Goal: Information Seeking & Learning: Compare options

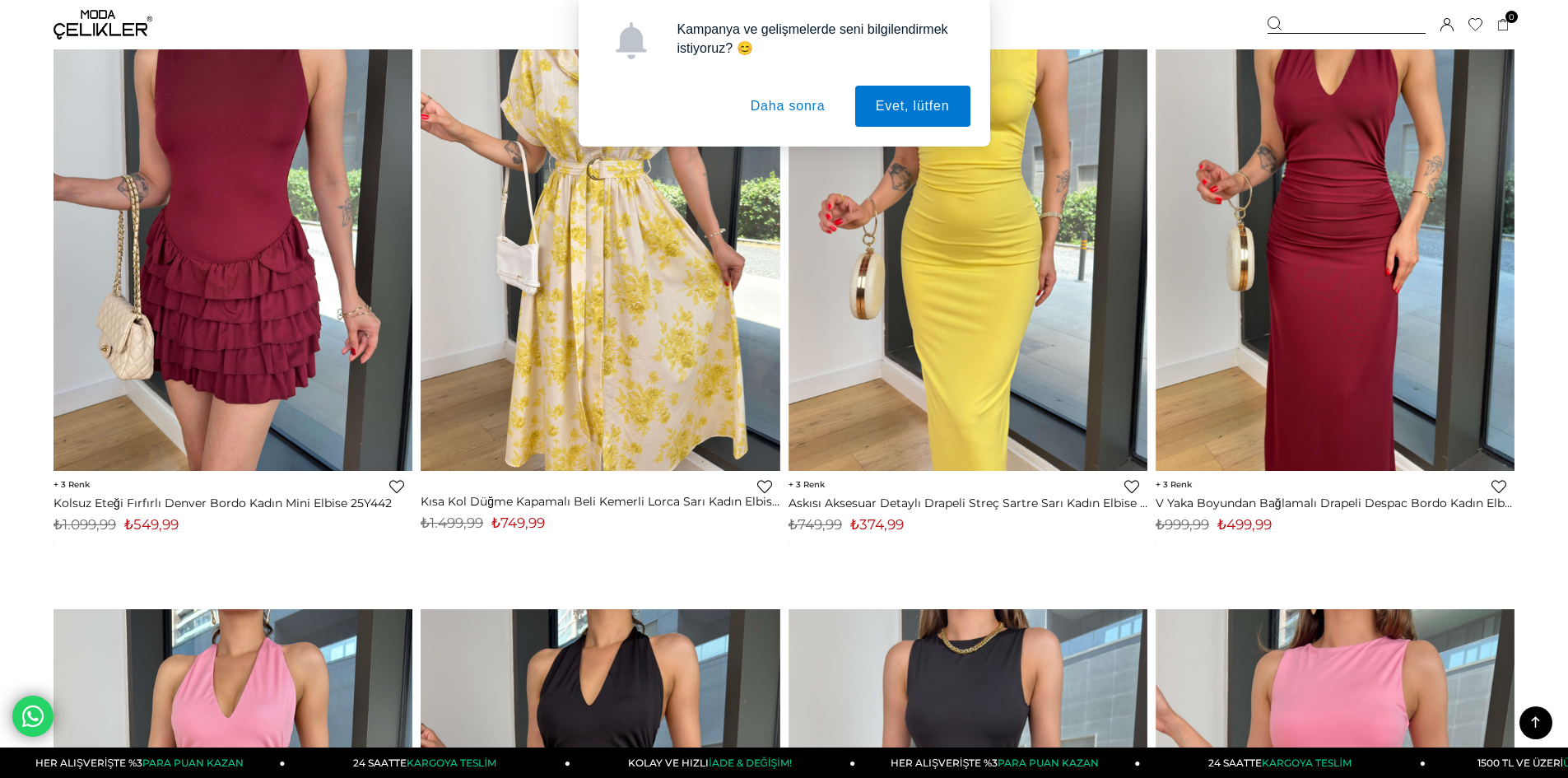
scroll to position [8932, 0]
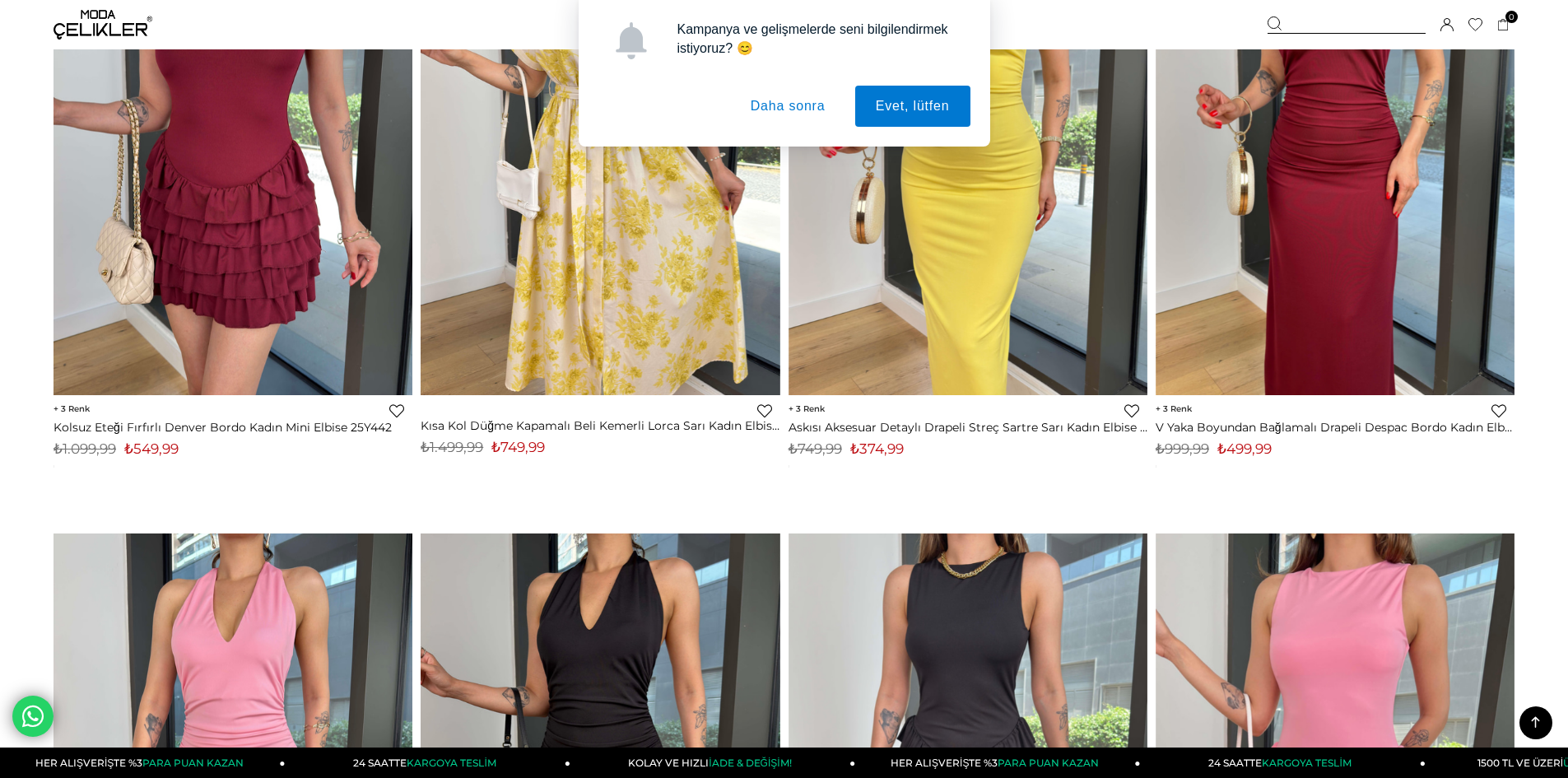
drag, startPoint x: 1573, startPoint y: 40, endPoint x: 1498, endPoint y: 525, distance: 490.8
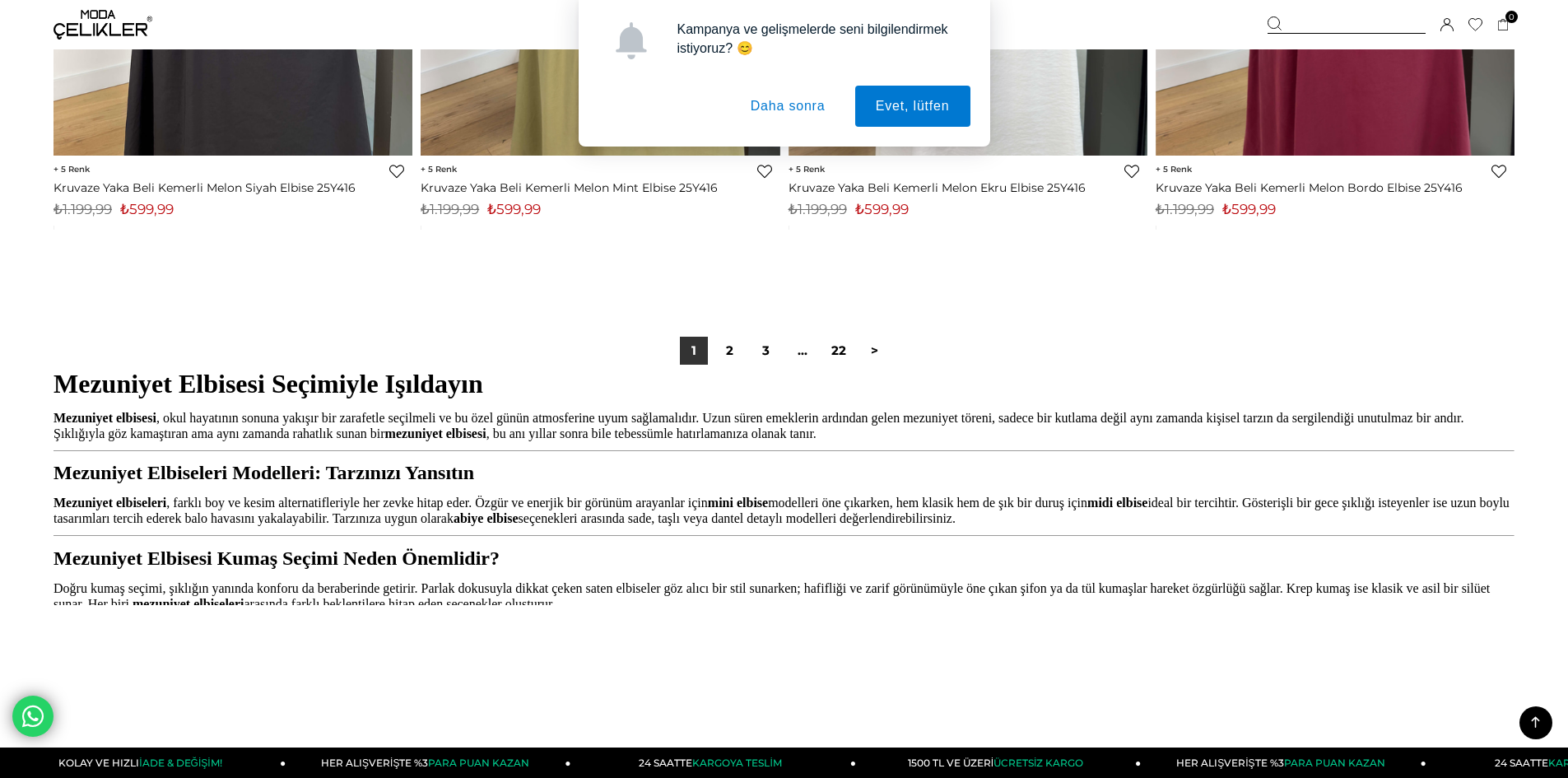
scroll to position [12269, 0]
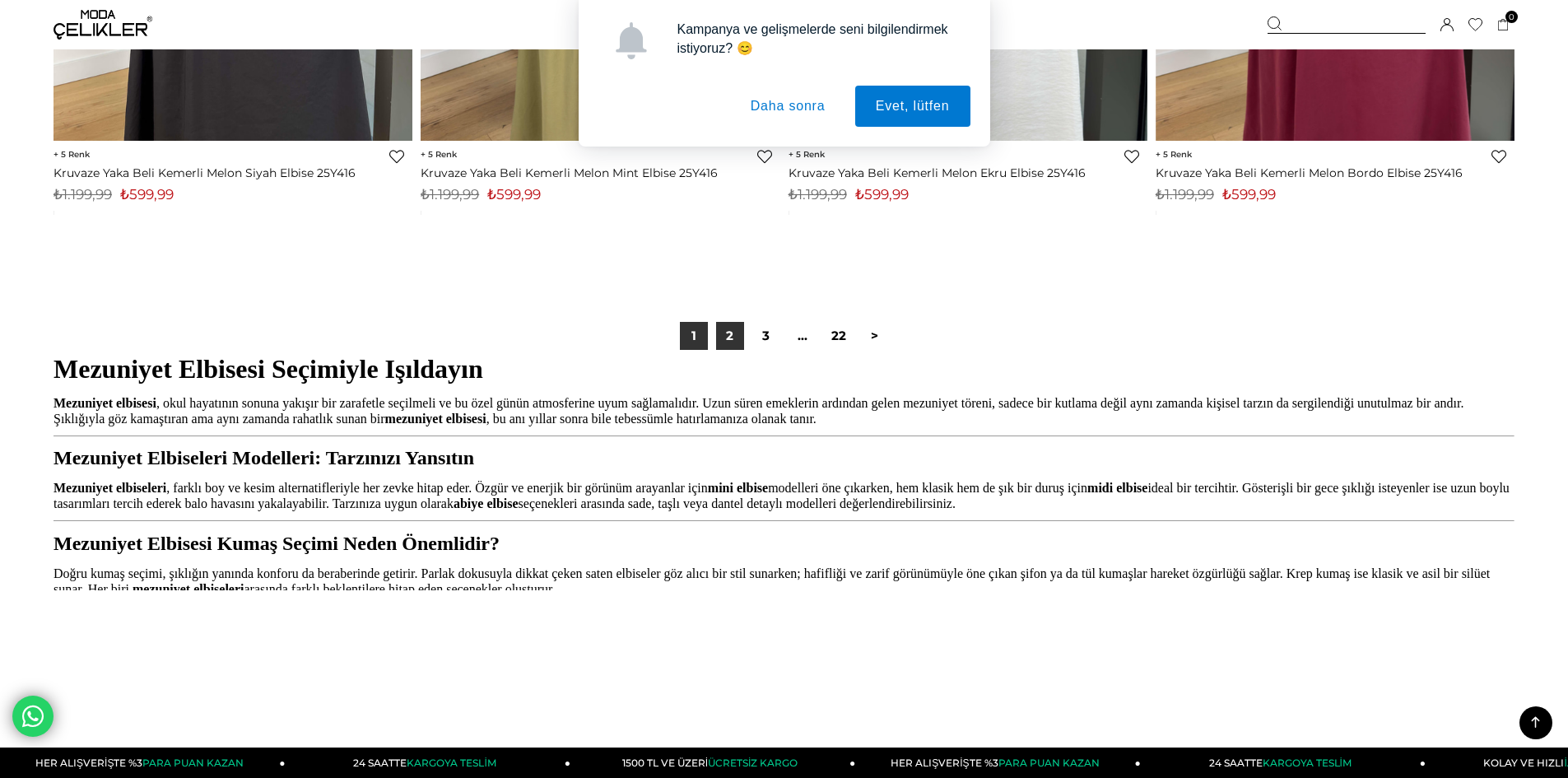
click at [720, 334] on link "2" at bounding box center [730, 335] width 28 height 28
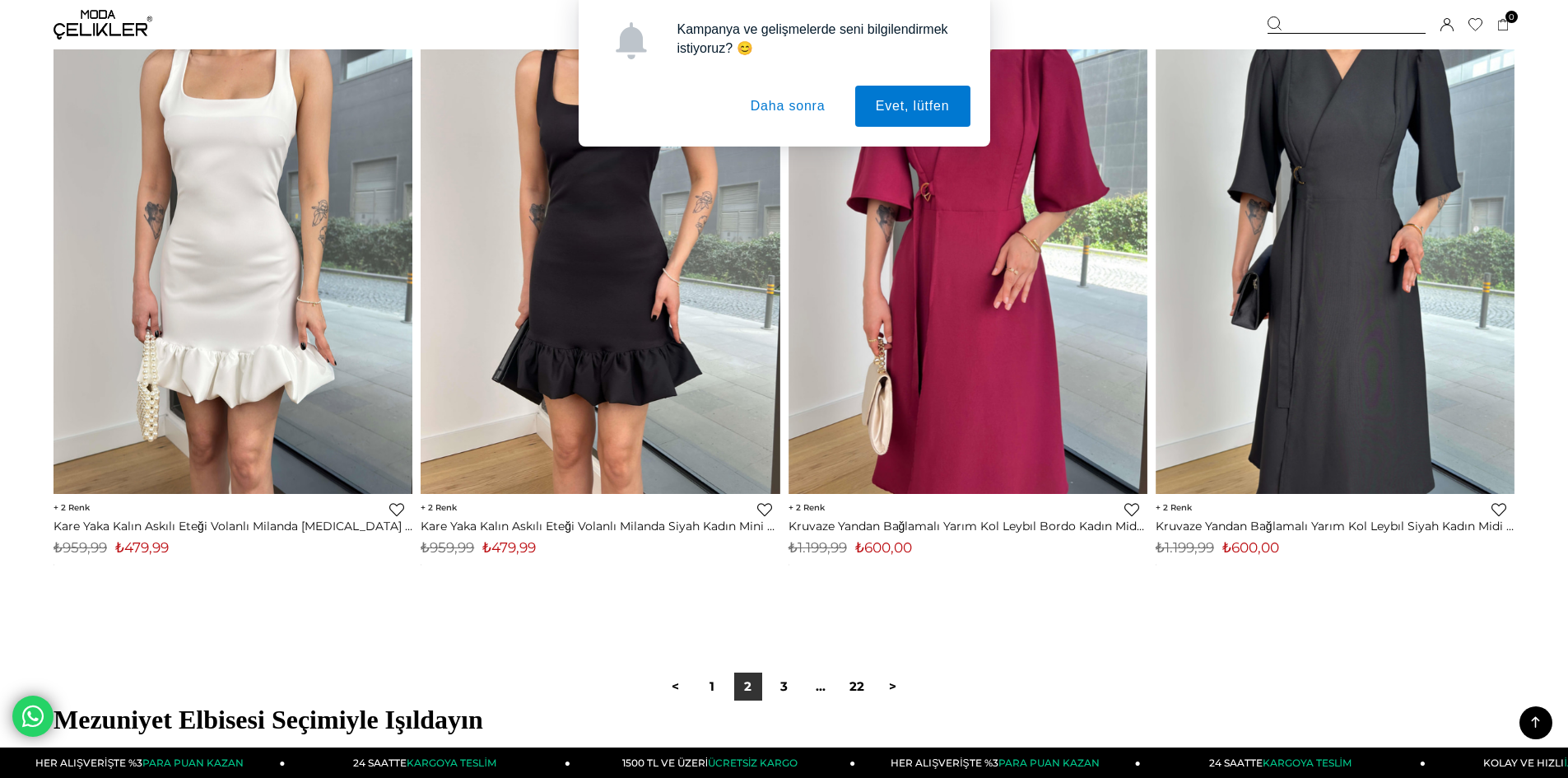
scroll to position [11961, 0]
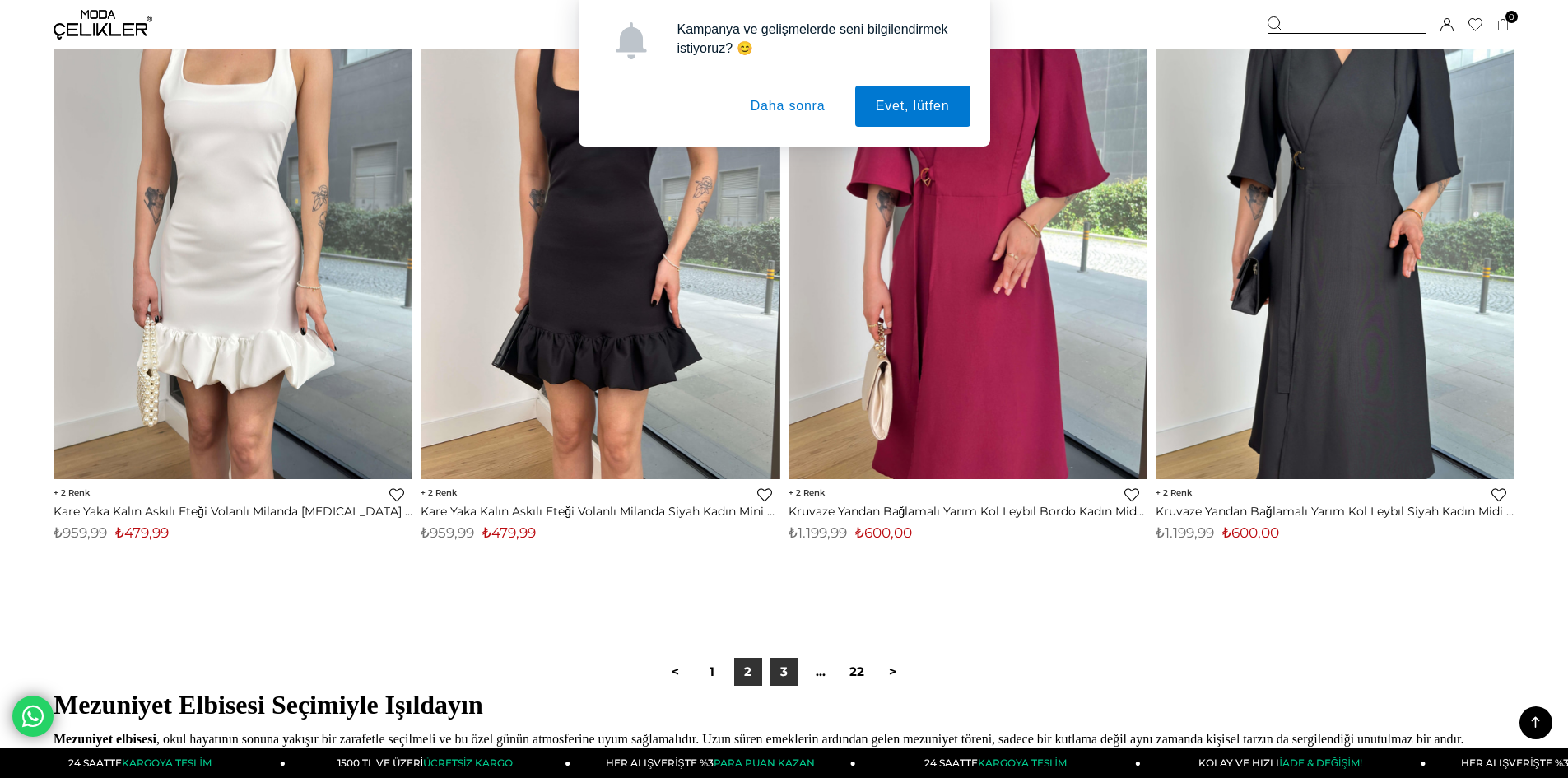
click at [793, 670] on link "3" at bounding box center [784, 671] width 28 height 28
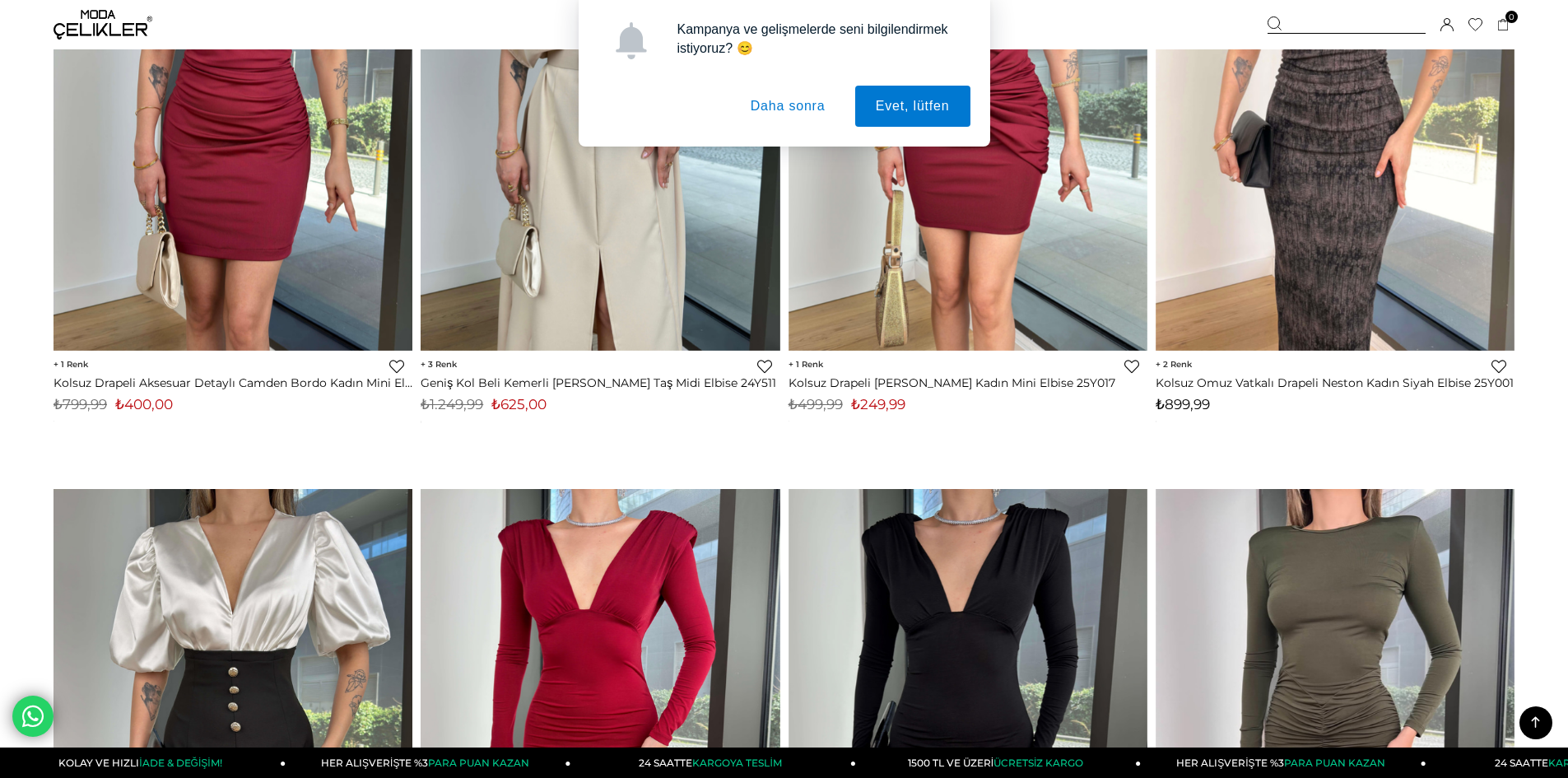
scroll to position [4685, 0]
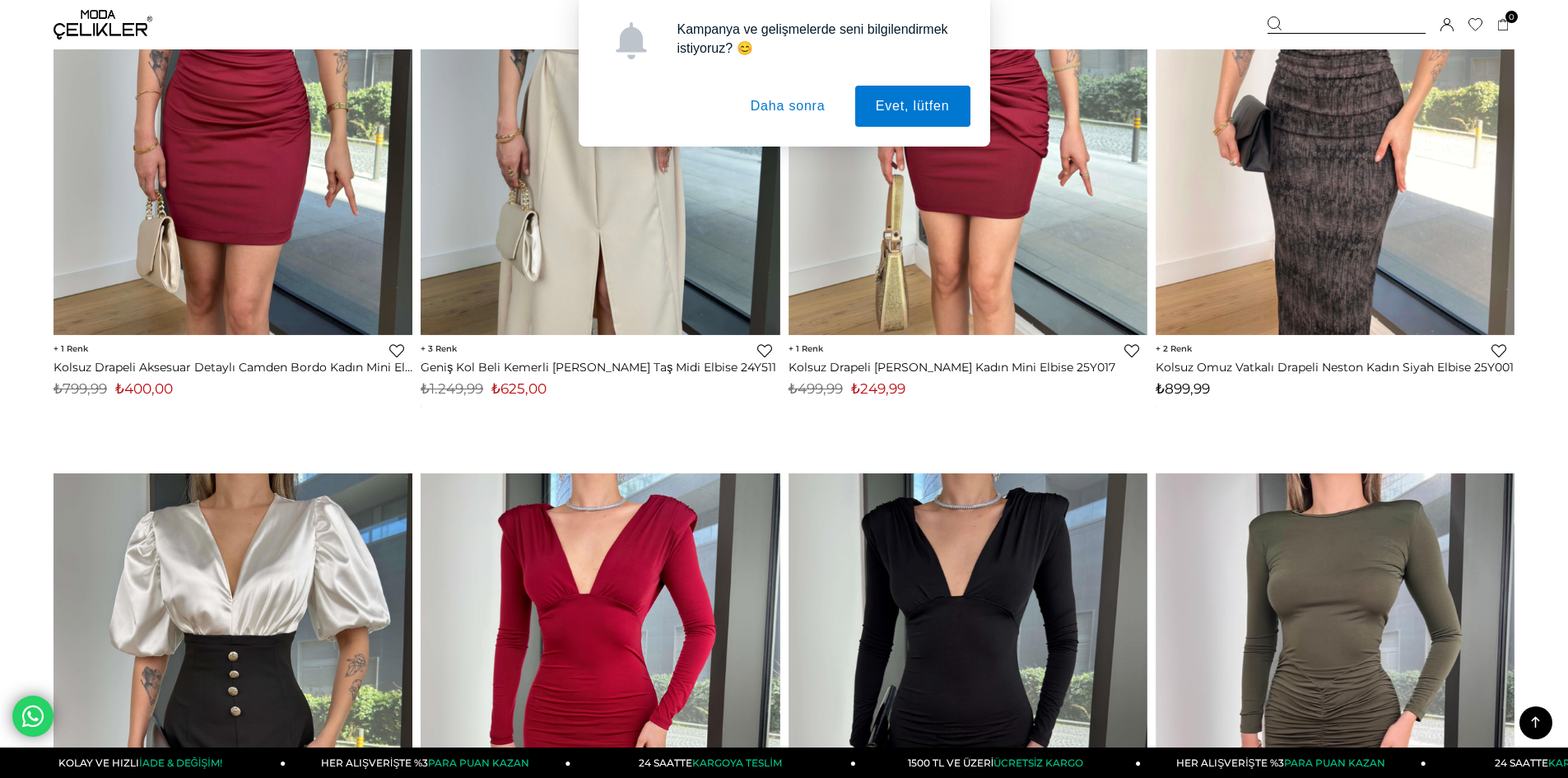
click at [775, 103] on button "Daha sonra" at bounding box center [787, 107] width 116 height 41
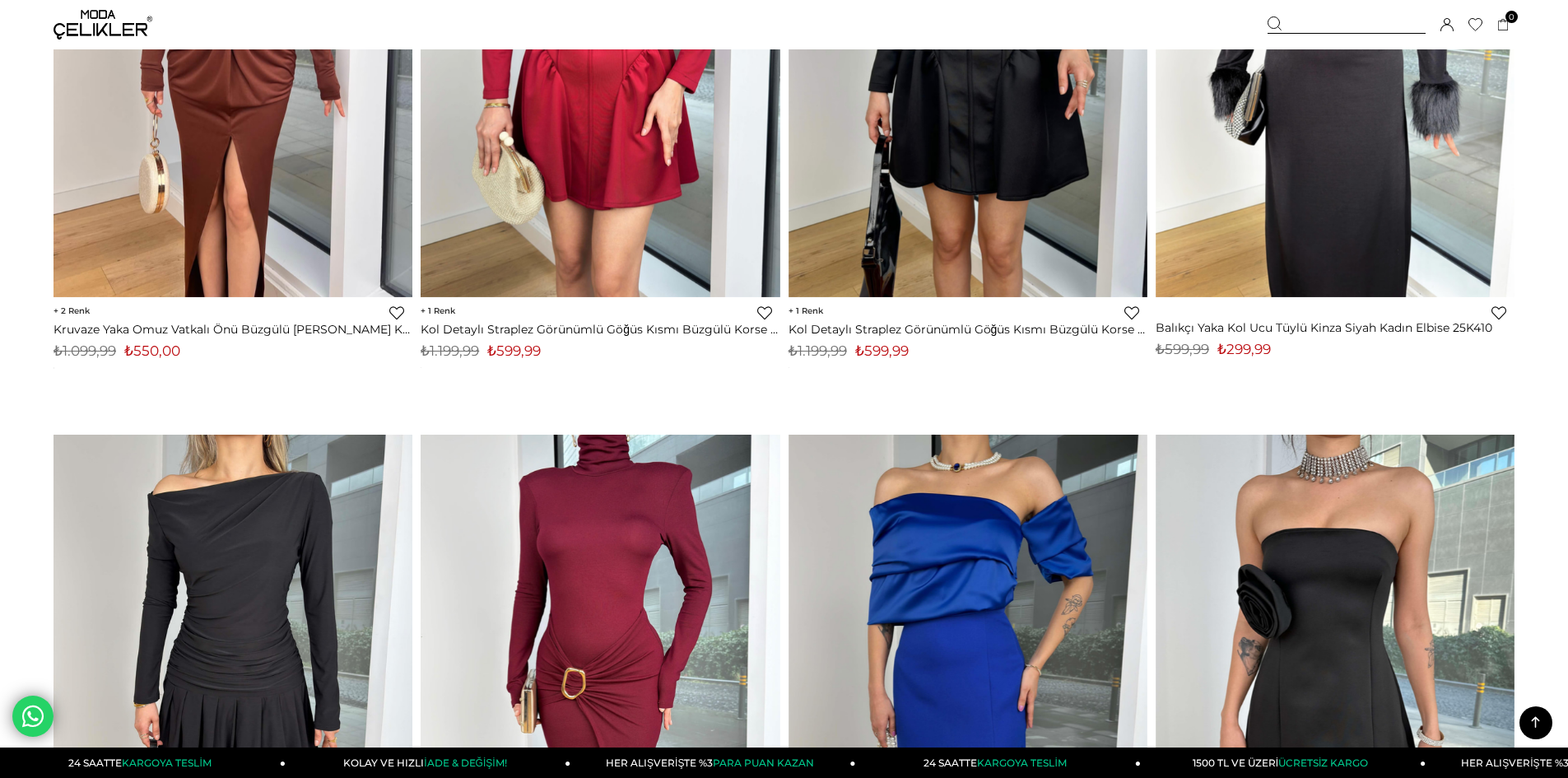
scroll to position [10951, 0]
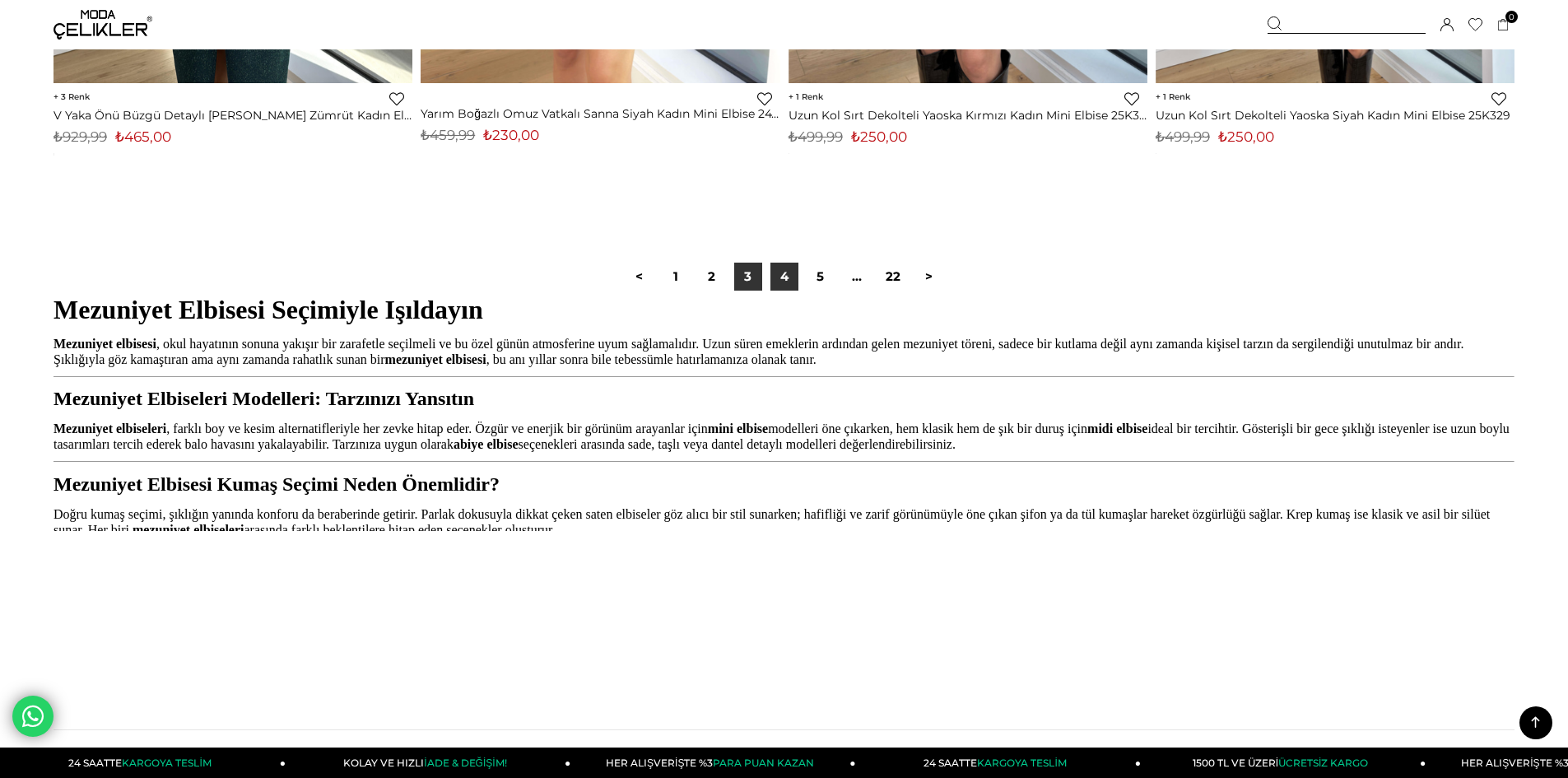
click at [774, 279] on link "4" at bounding box center [784, 276] width 28 height 28
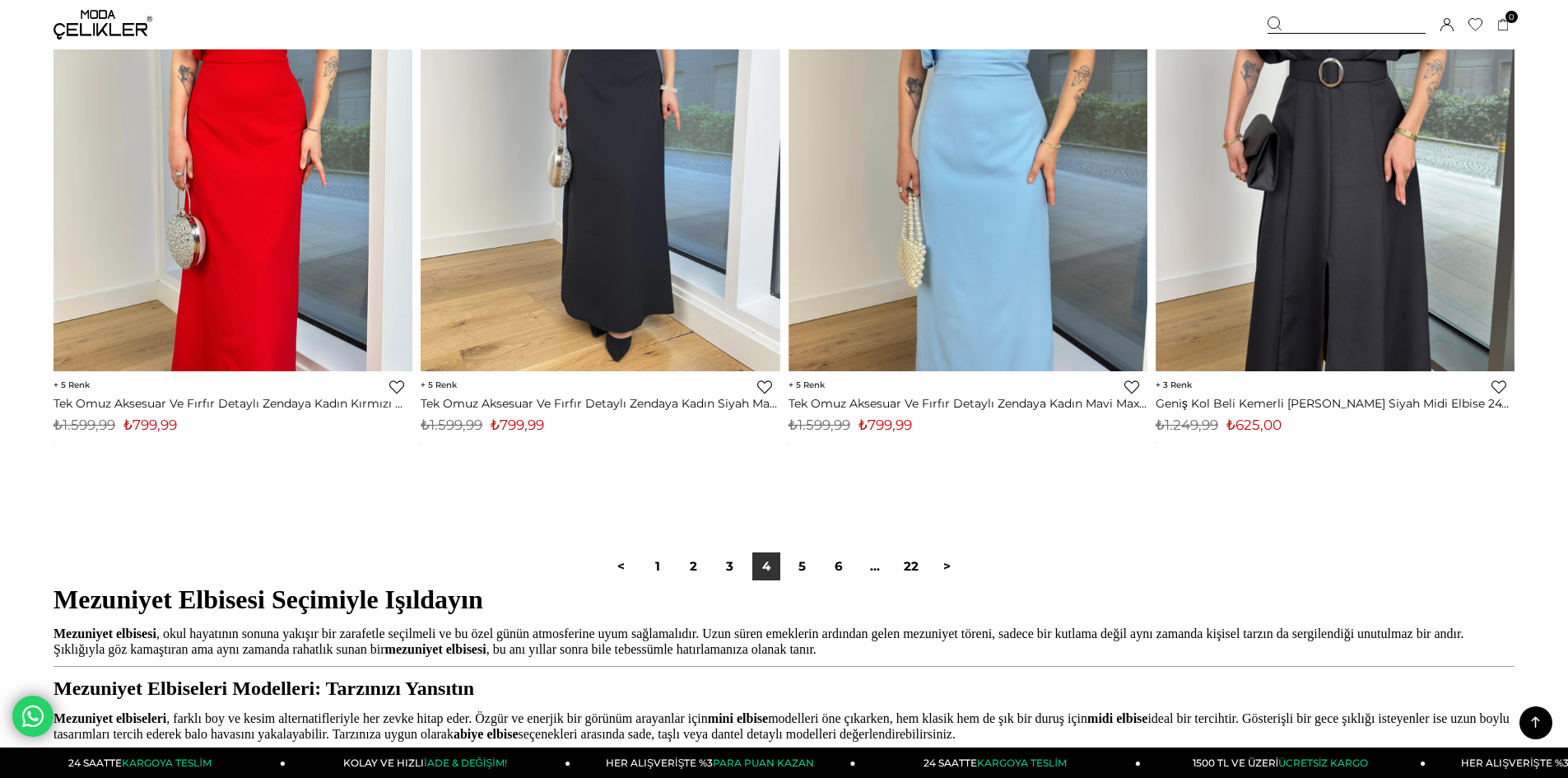
scroll to position [3348, 0]
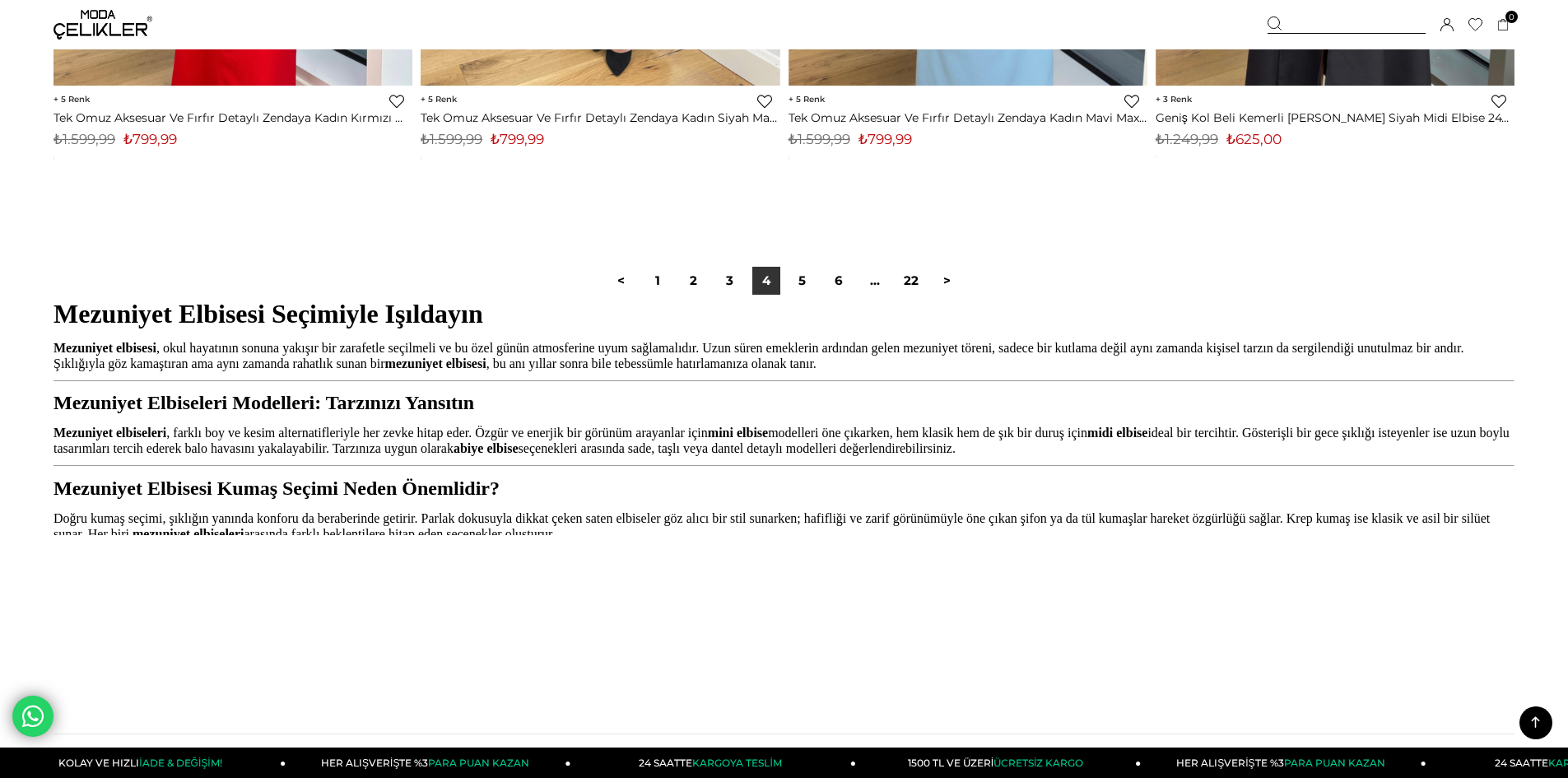
scroll to position [11961, 0]
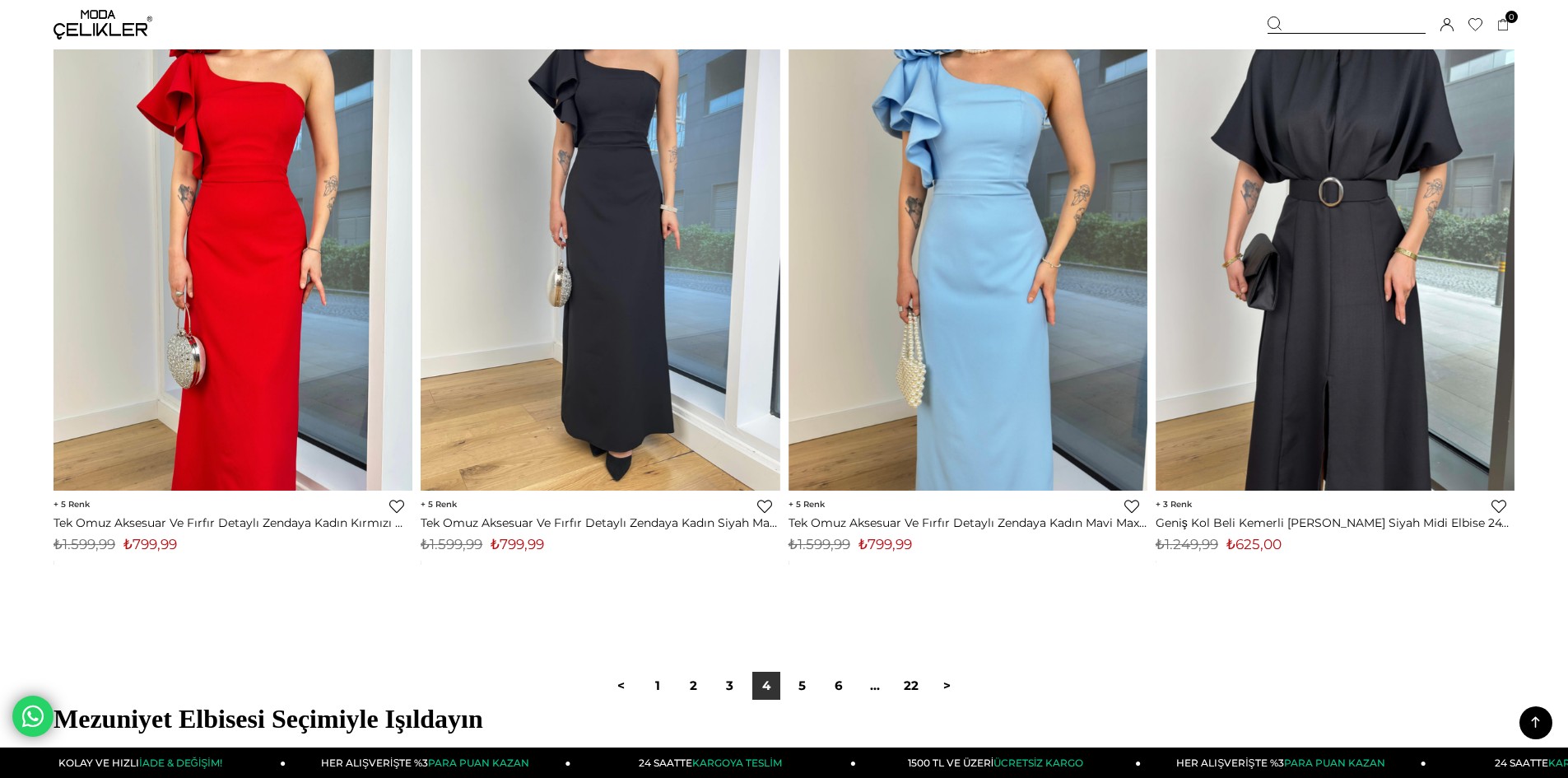
click at [1538, 717] on icon at bounding box center [1535, 722] width 21 height 21
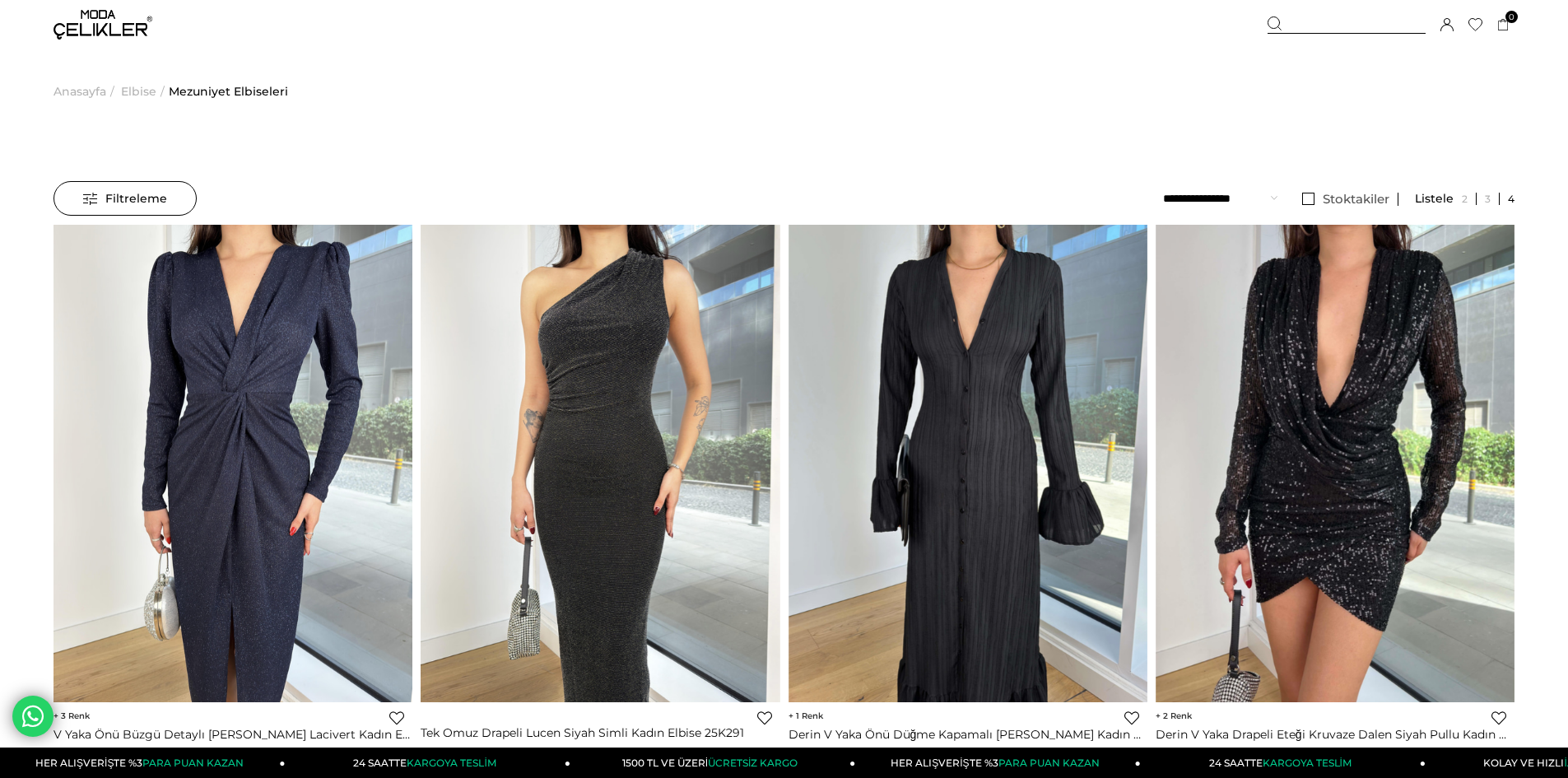
scroll to position [12269, 0]
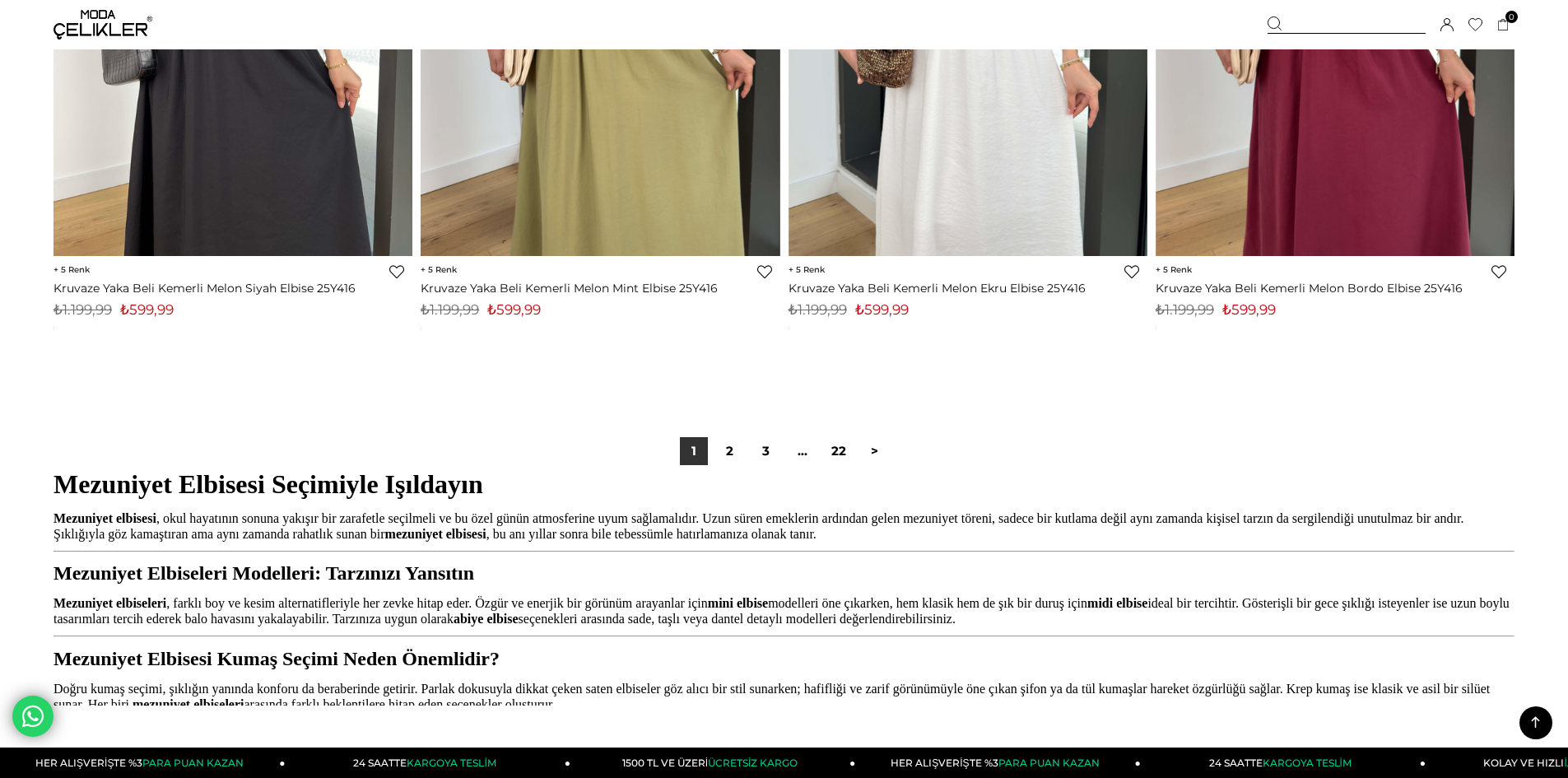
scroll to position [12169, 0]
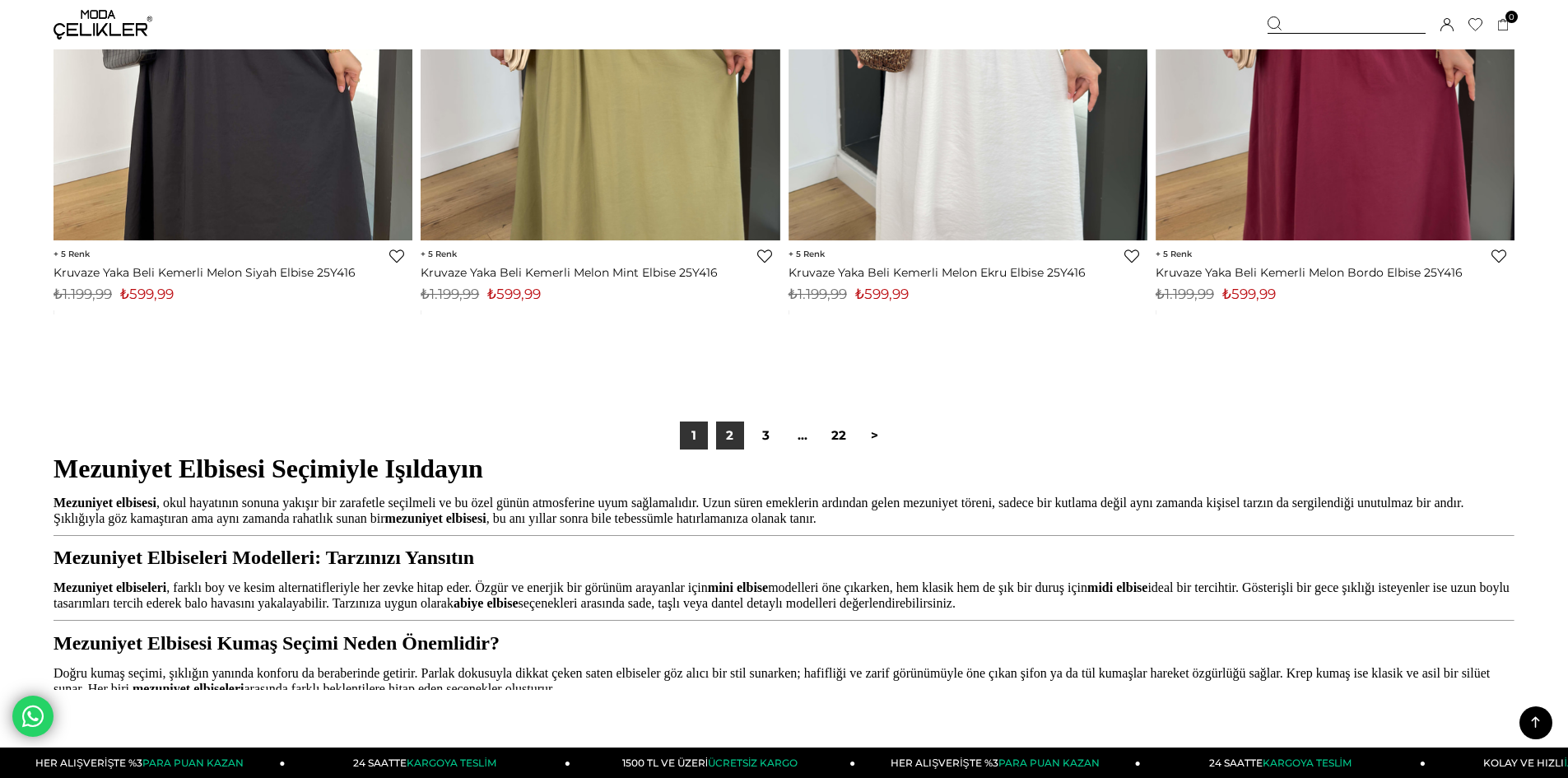
click at [722, 438] on link "2" at bounding box center [730, 435] width 28 height 28
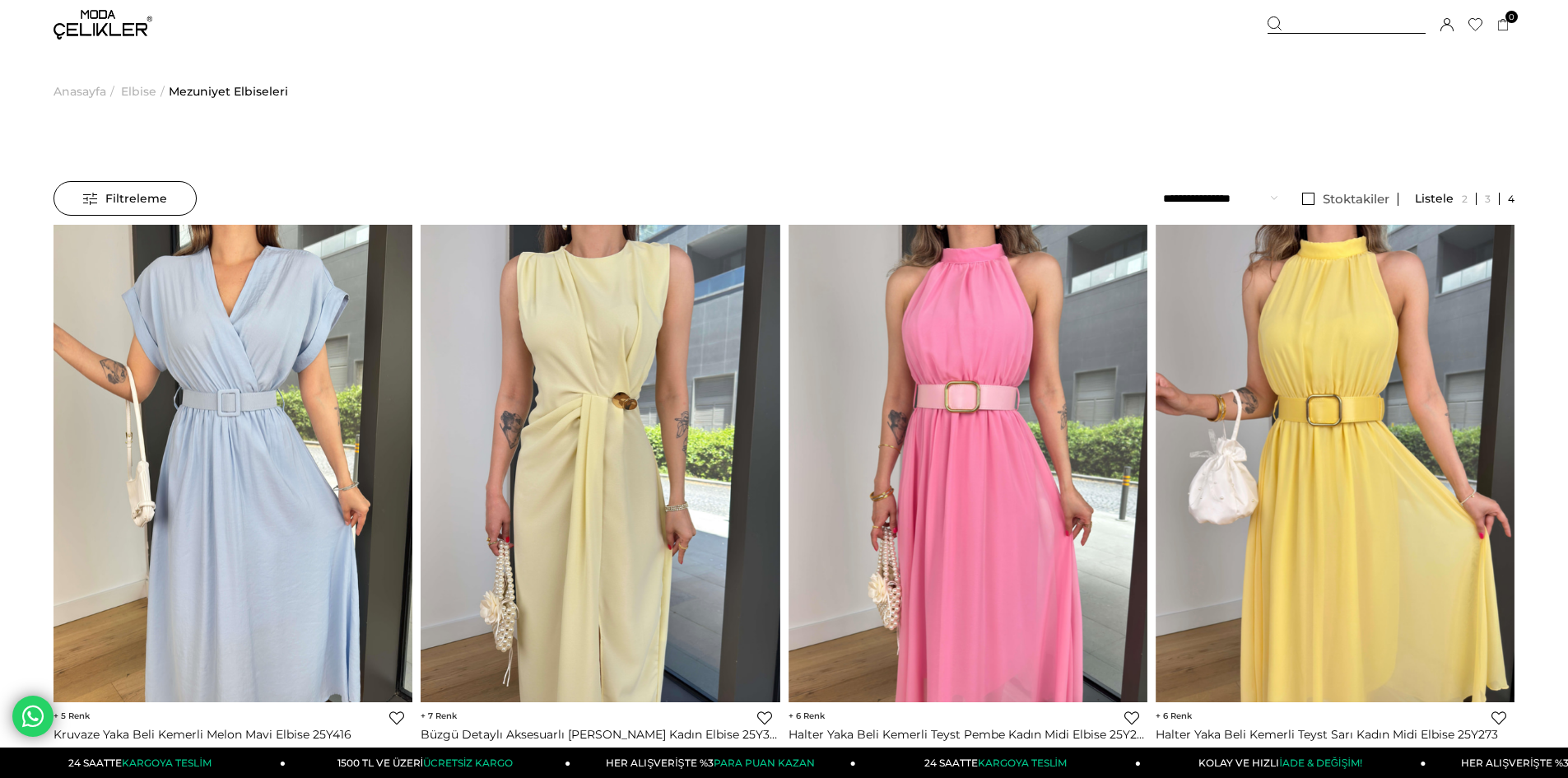
click at [1265, 200] on select "**********" at bounding box center [1220, 199] width 114 height 34
click at [1435, 196] on div at bounding box center [1465, 199] width 100 height 12
click at [1452, 196] on div at bounding box center [1465, 199] width 100 height 12
click at [1474, 198] on link at bounding box center [1465, 199] width 23 height 12
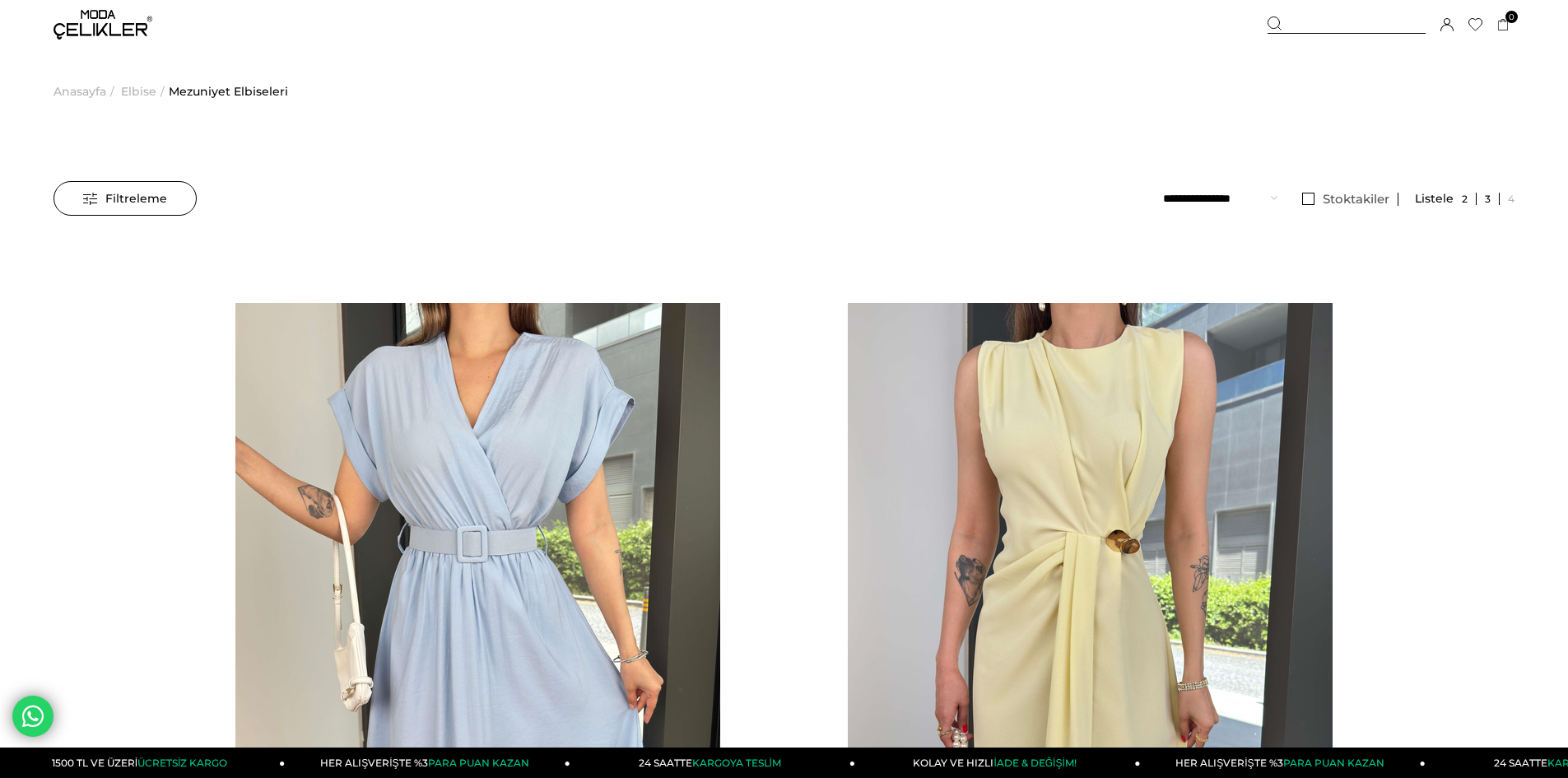
click at [1489, 199] on link at bounding box center [1488, 199] width 23 height 12
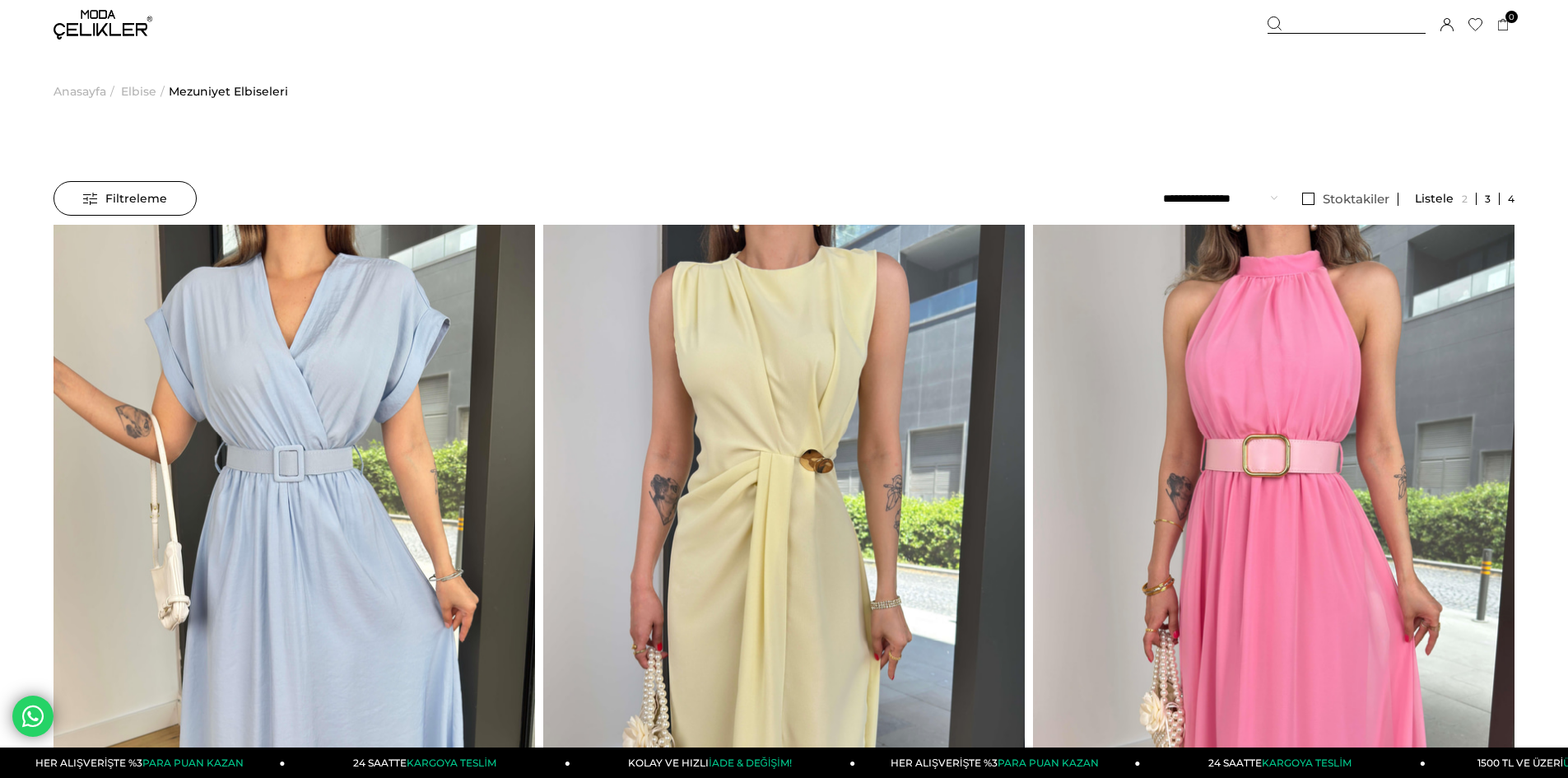
click at [1506, 201] on link at bounding box center [1507, 199] width 15 height 12
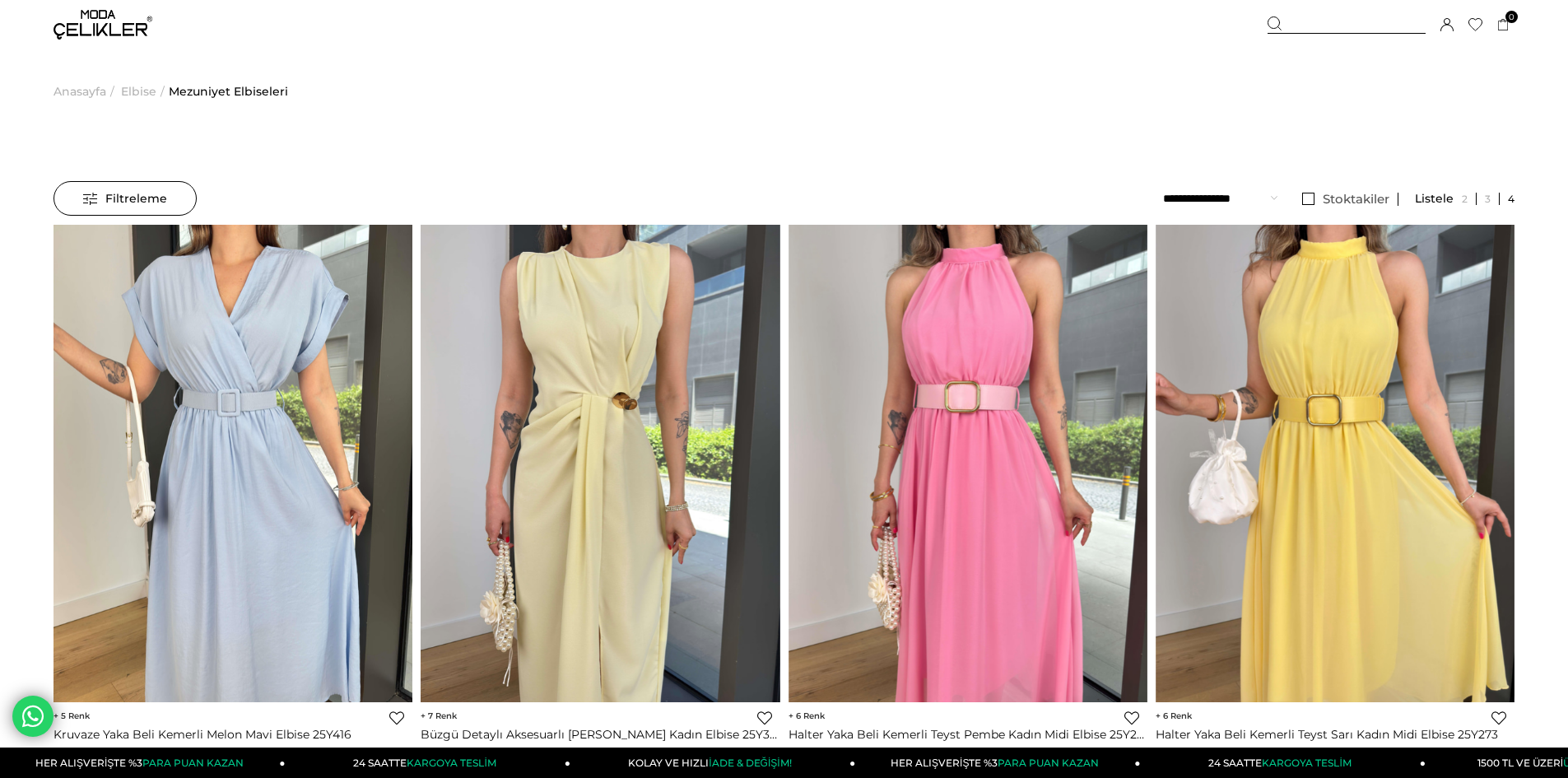
click at [63, 197] on div "Filtreleme" at bounding box center [125, 199] width 144 height 34
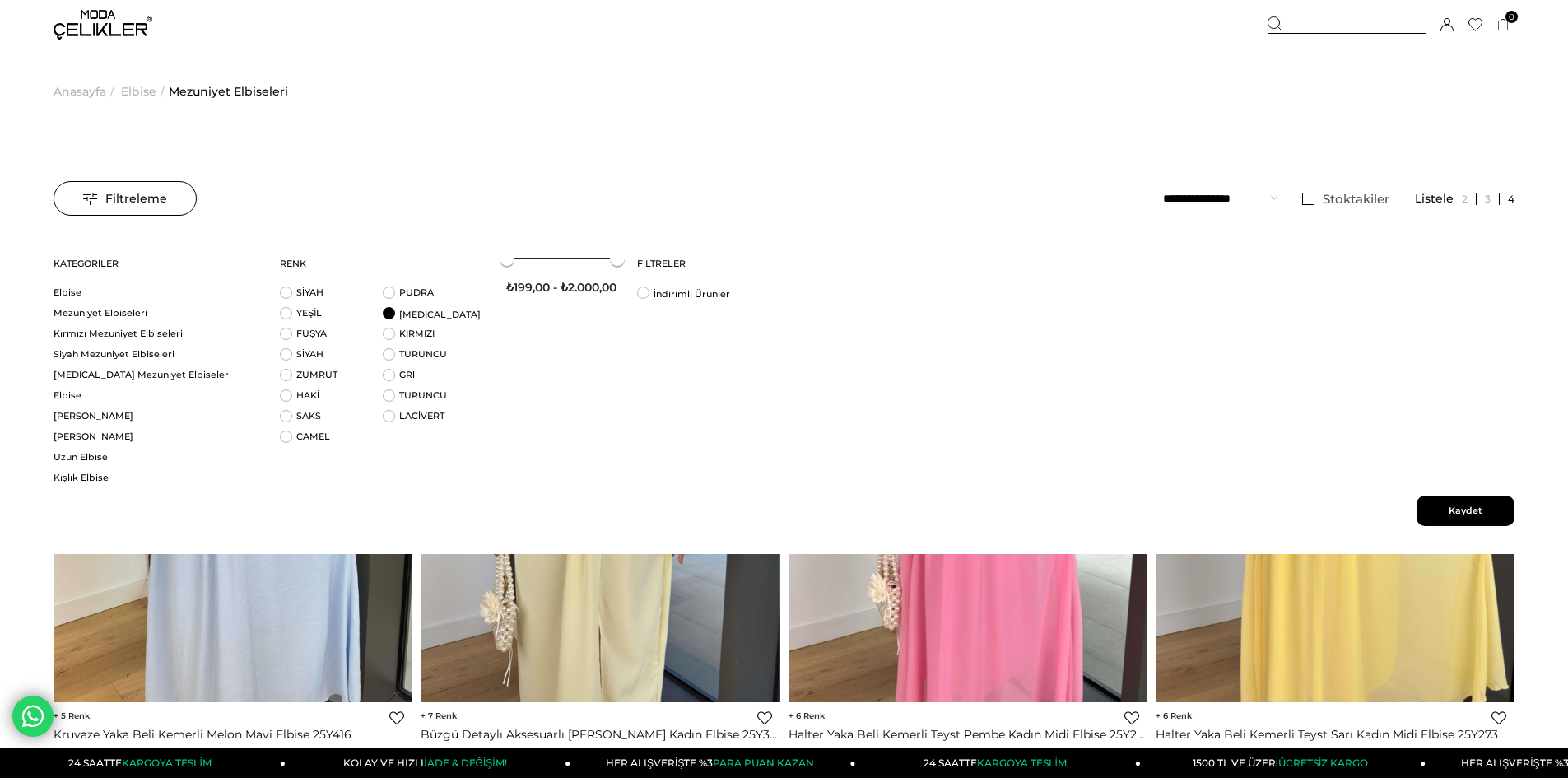
click at [394, 318] on li "BEYAZ" at bounding box center [434, 317] width 103 height 21
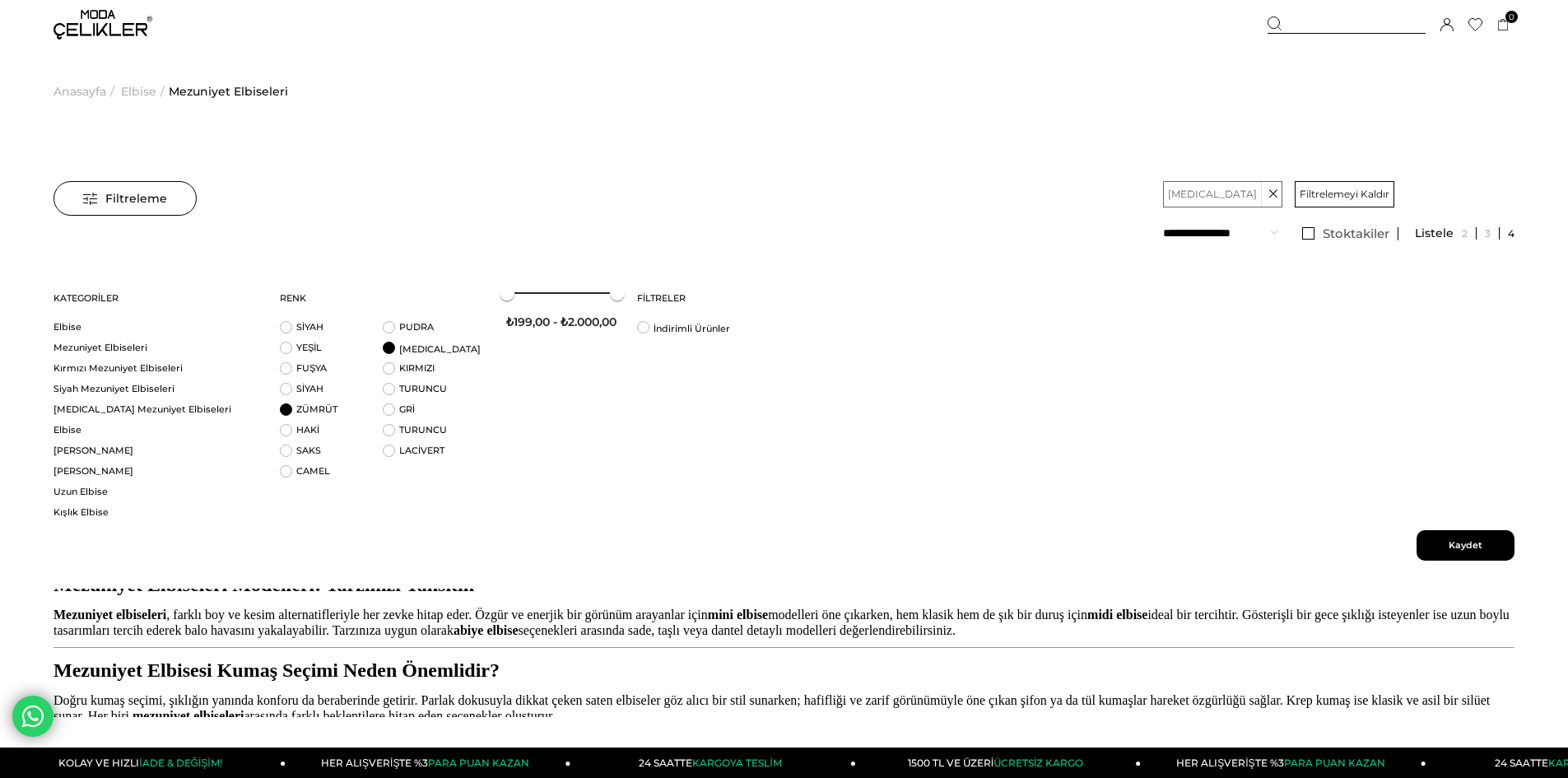
click at [291, 410] on li "ZÜMRÜT" at bounding box center [332, 414] width 103 height 21
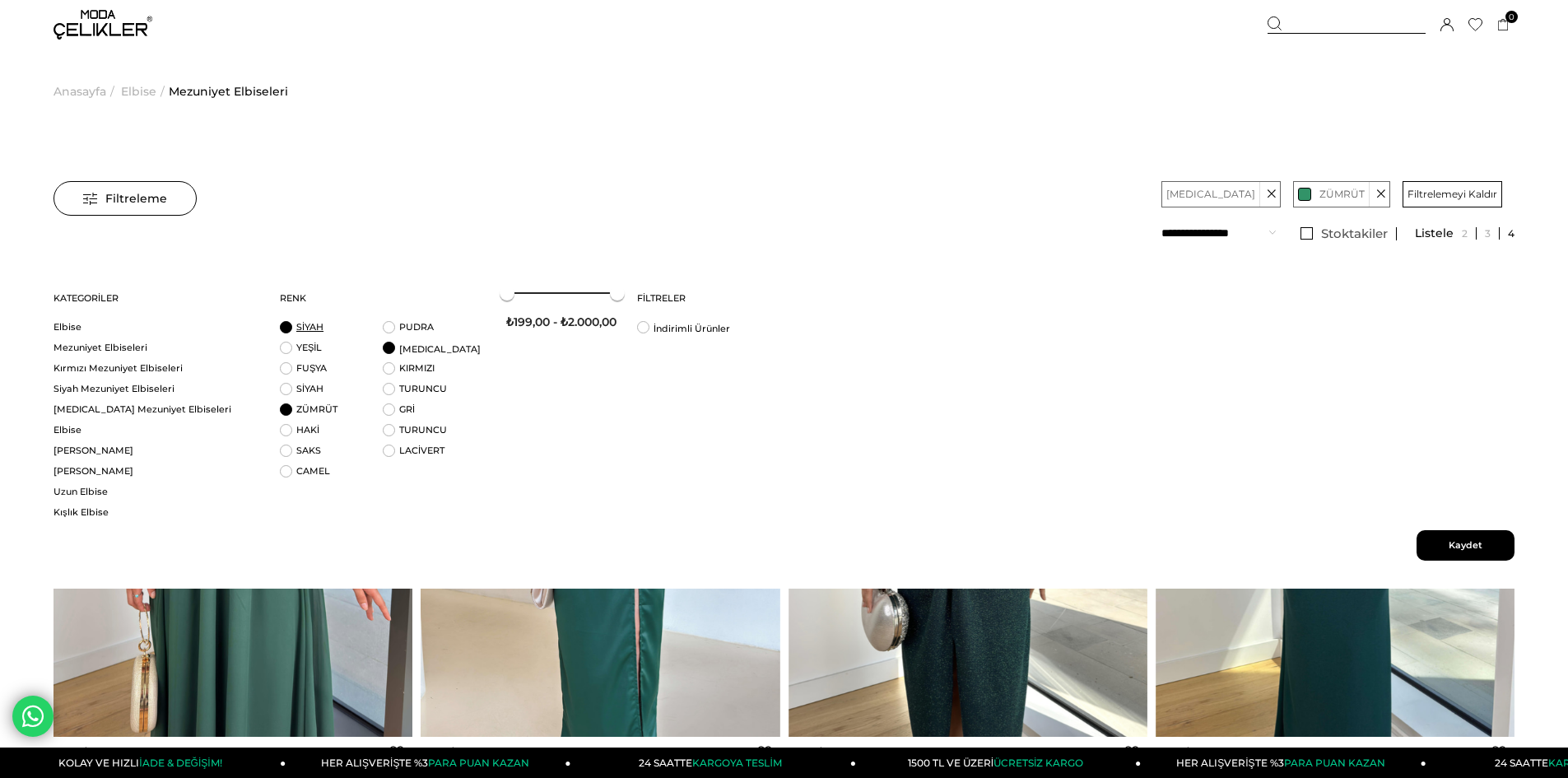
click at [299, 329] on link "SİYAH" at bounding box center [310, 326] width 28 height 11
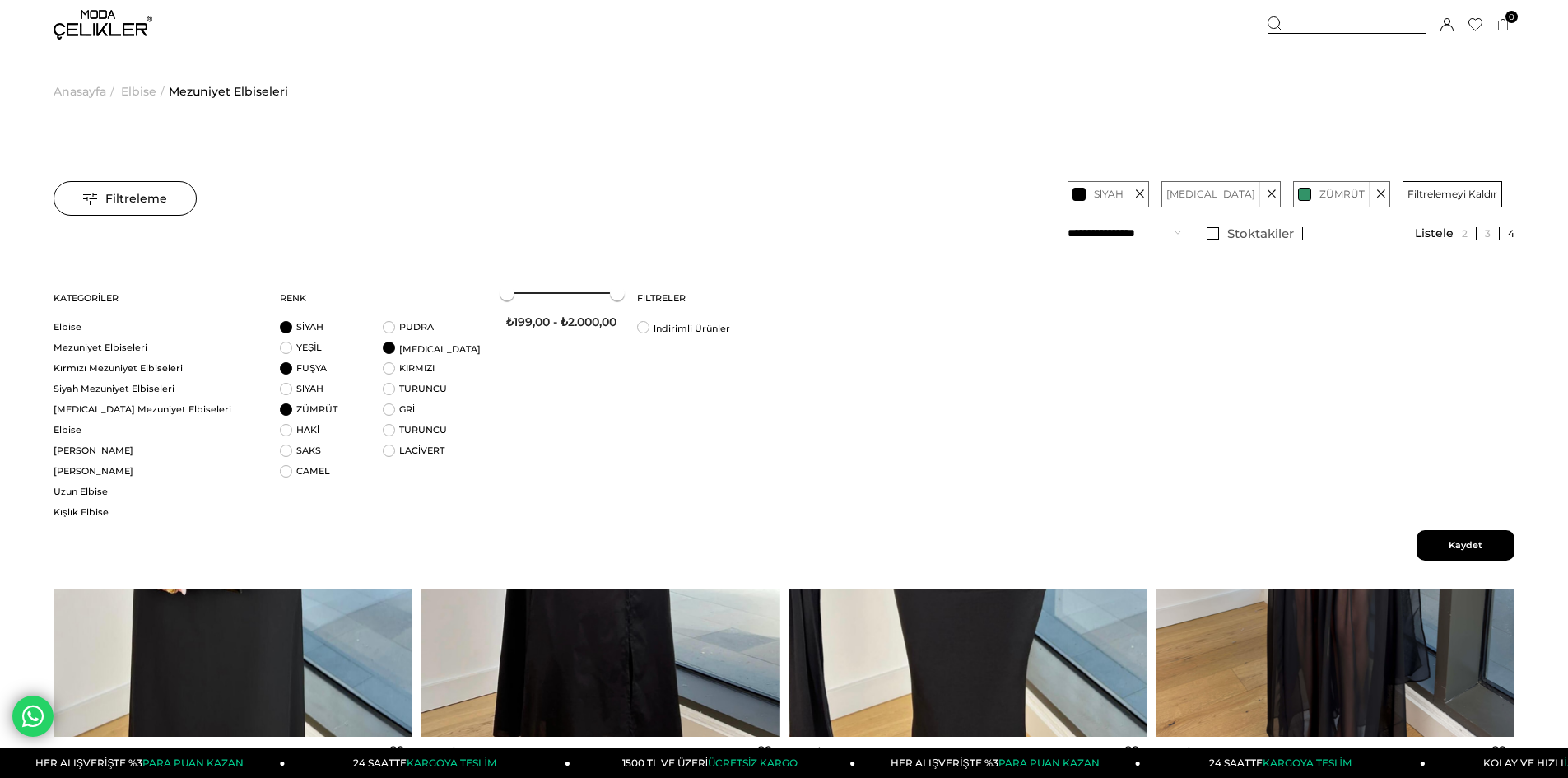
click at [285, 381] on li "FUŞYA" at bounding box center [332, 372] width 103 height 21
click at [397, 404] on li "GRİ" at bounding box center [434, 414] width 103 height 21
click at [403, 449] on link "LACİVERT" at bounding box center [421, 450] width 46 height 11
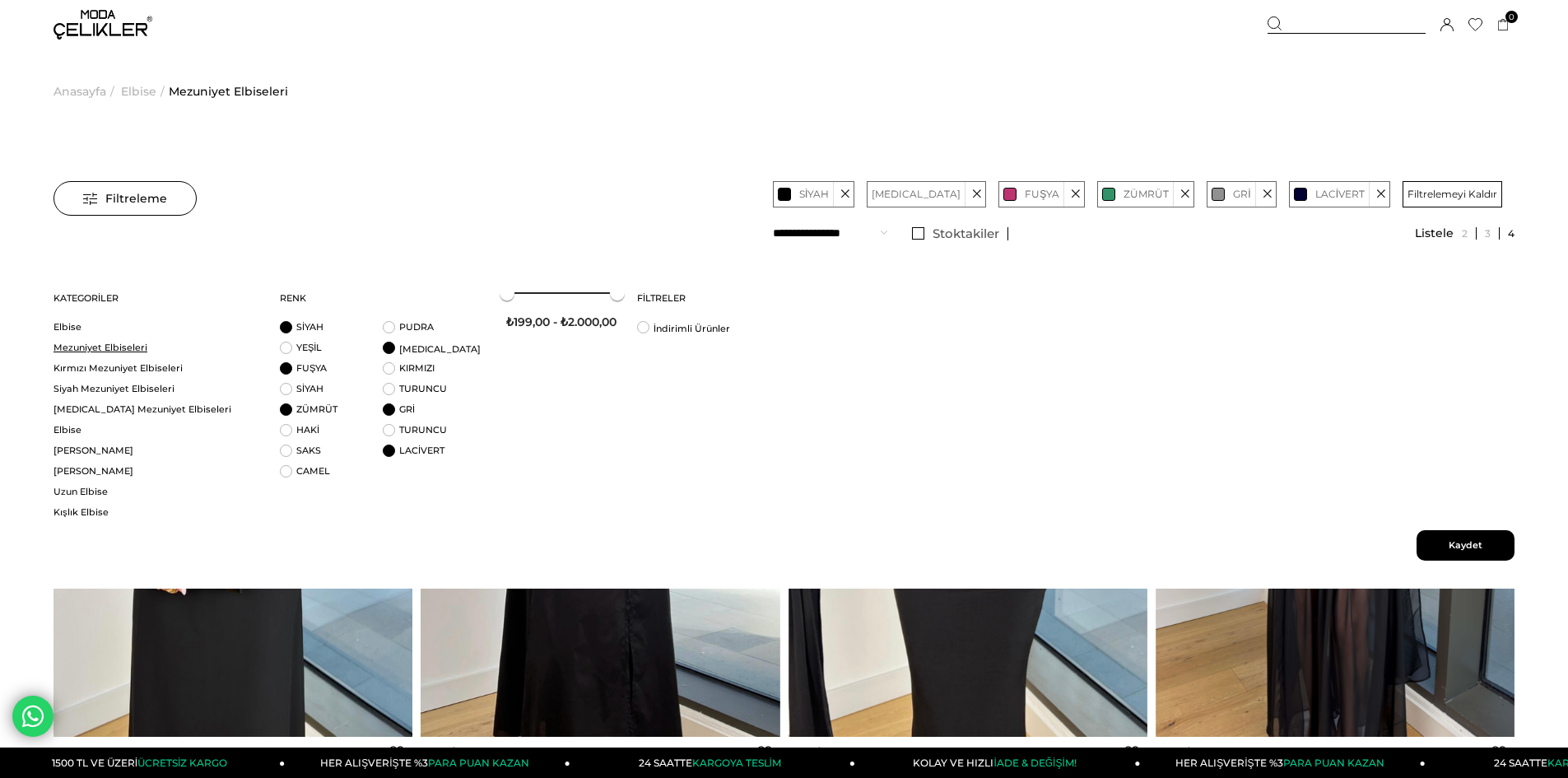
click at [150, 342] on link "Mezuniyet Elbiseleri" at bounding box center [156, 347] width 205 height 12
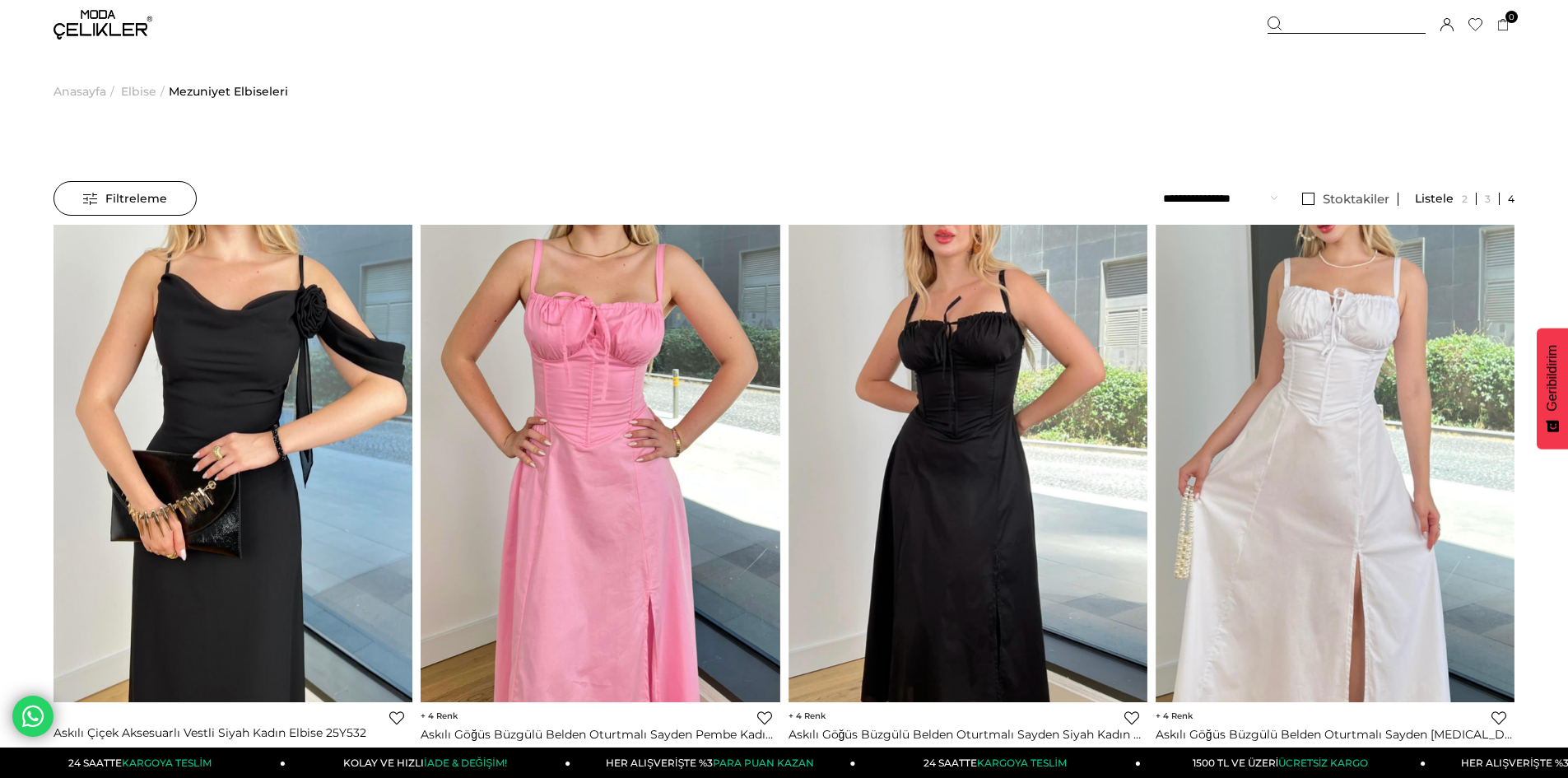
click at [162, 197] on span "Filtreleme" at bounding box center [126, 199] width 84 height 33
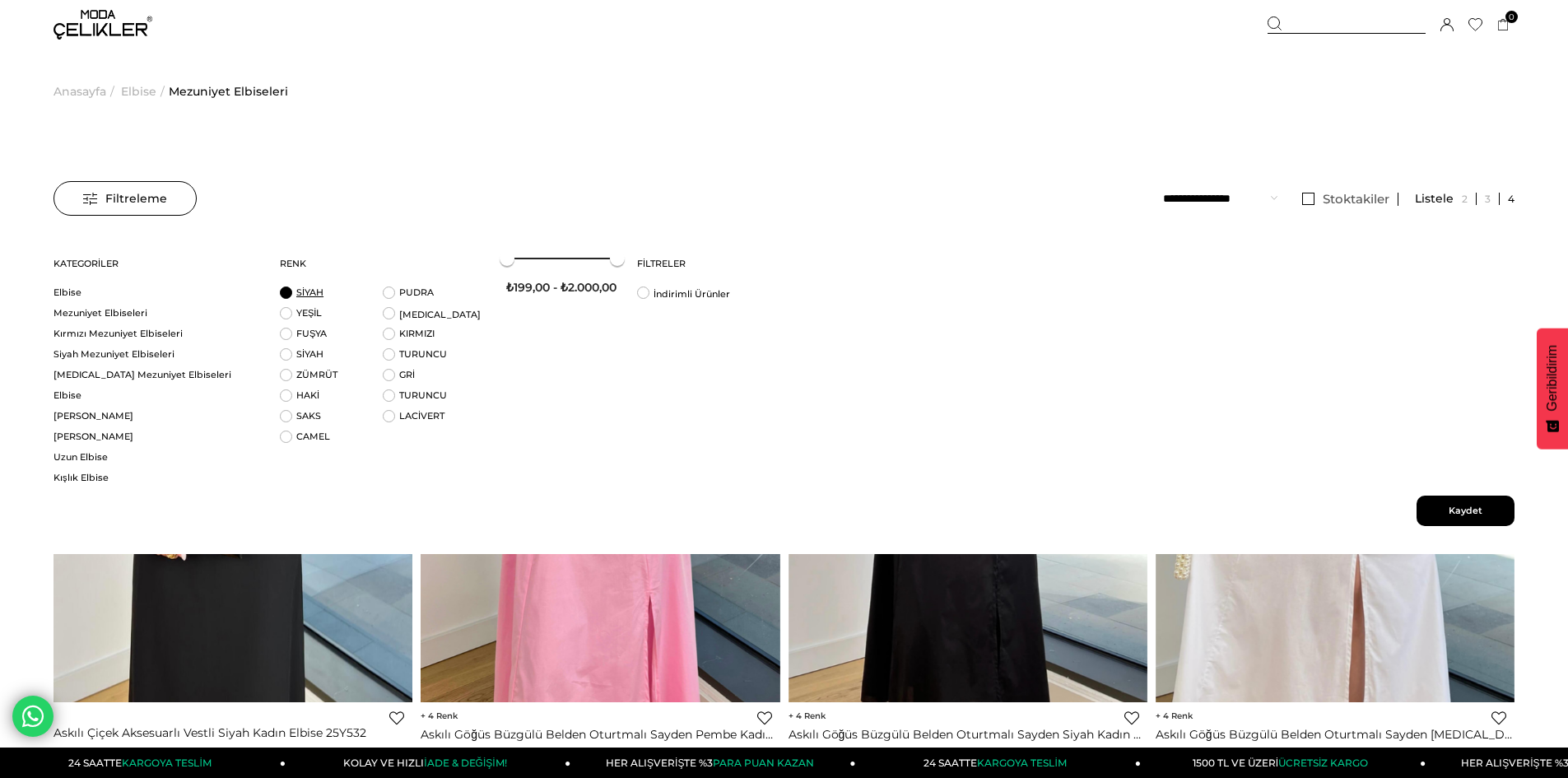
click at [297, 293] on link "SİYAH" at bounding box center [310, 291] width 28 height 11
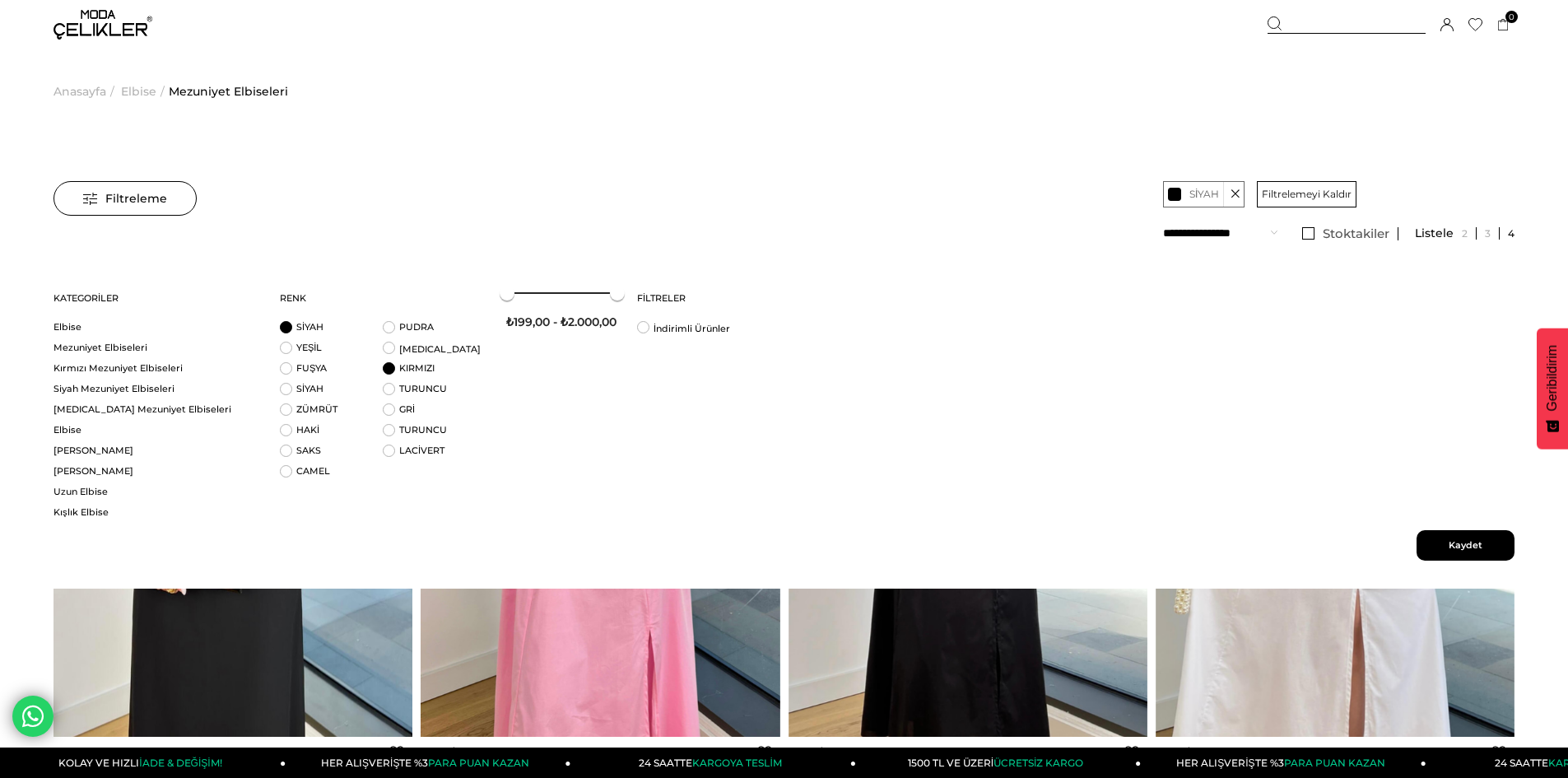
click at [395, 371] on li "KIRMIZI" at bounding box center [434, 372] width 103 height 21
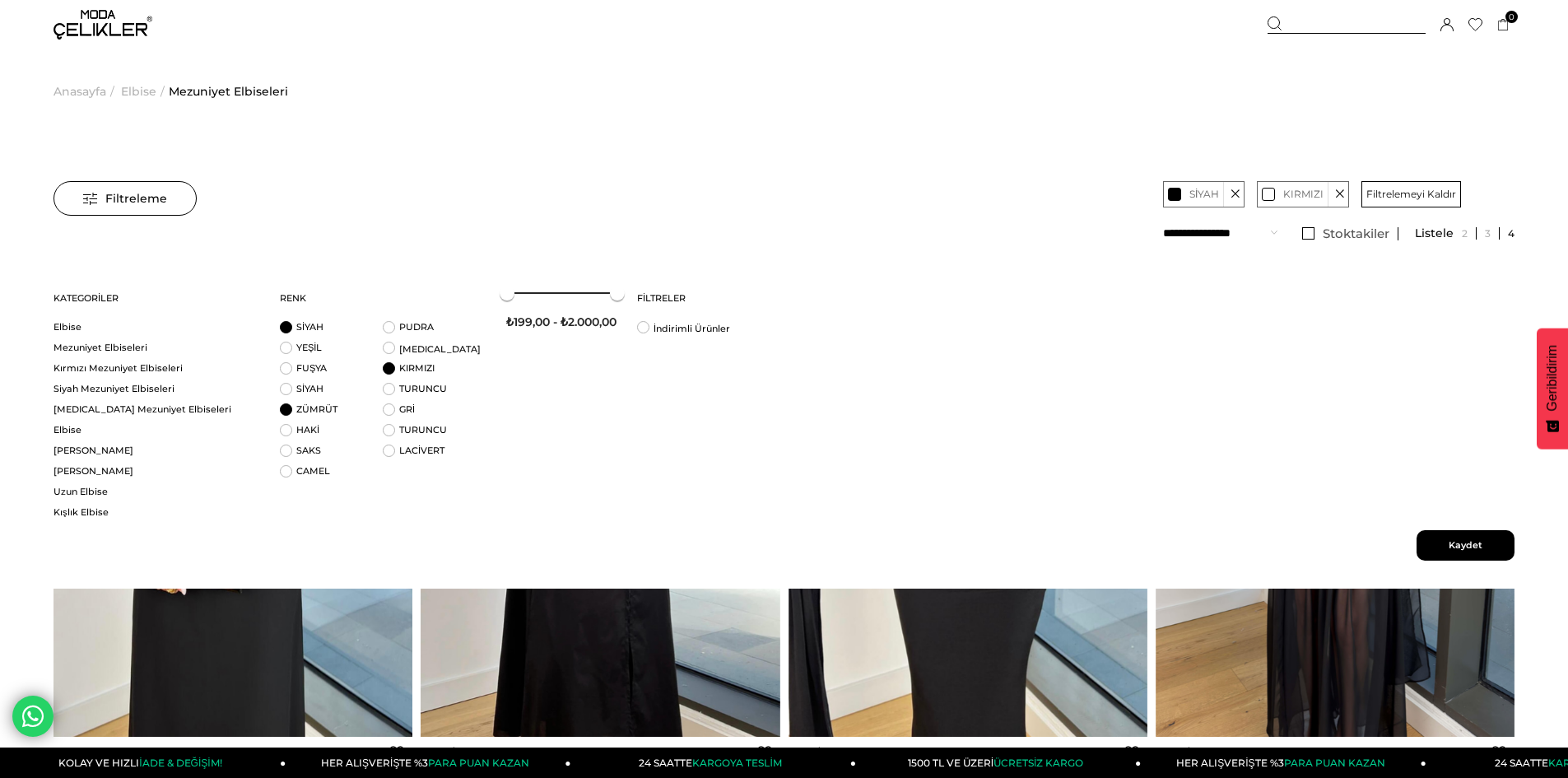
click at [283, 406] on li "ZÜMRÜT" at bounding box center [332, 414] width 103 height 21
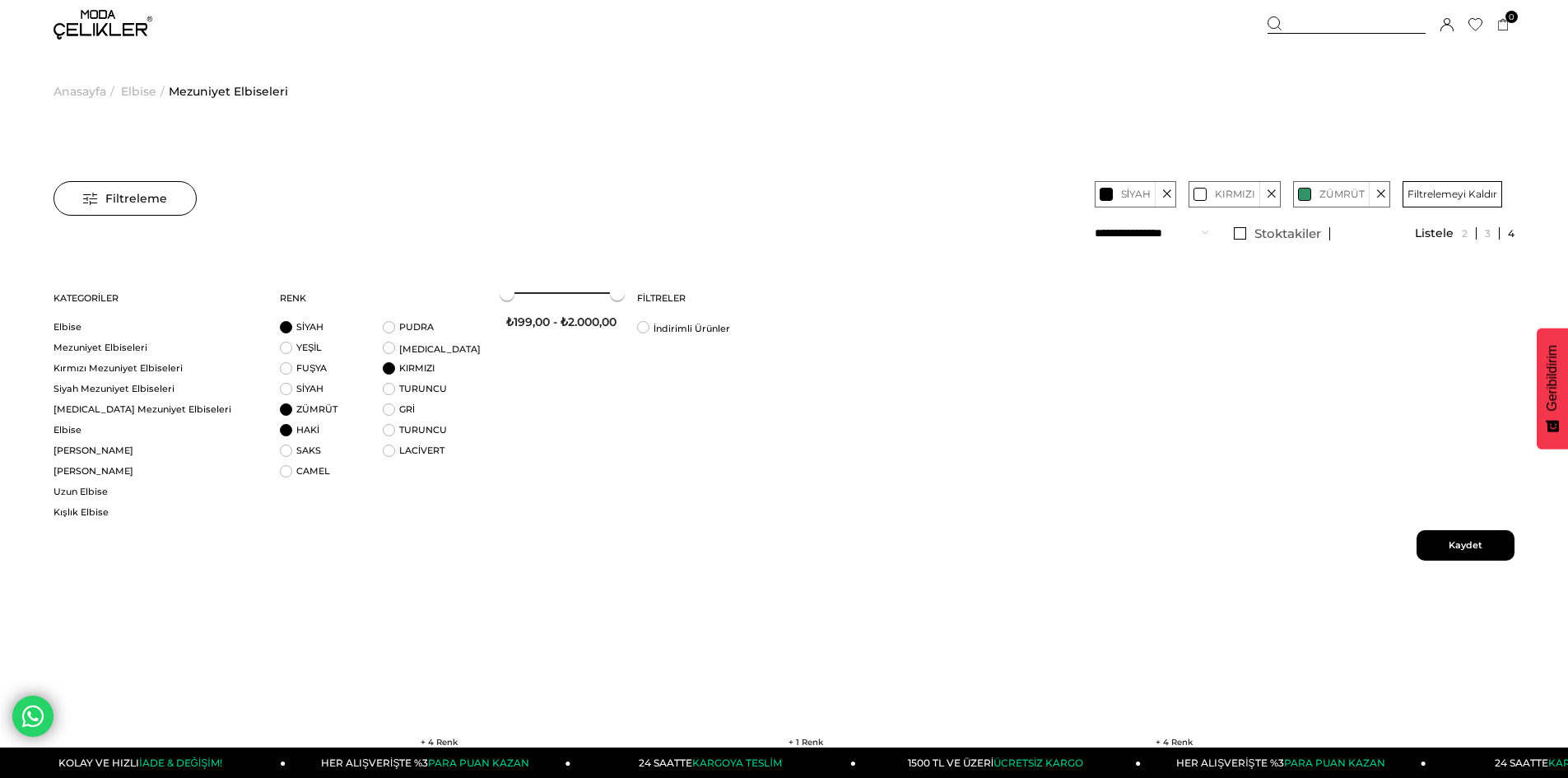
click at [295, 430] on li "HAKİ" at bounding box center [332, 434] width 103 height 21
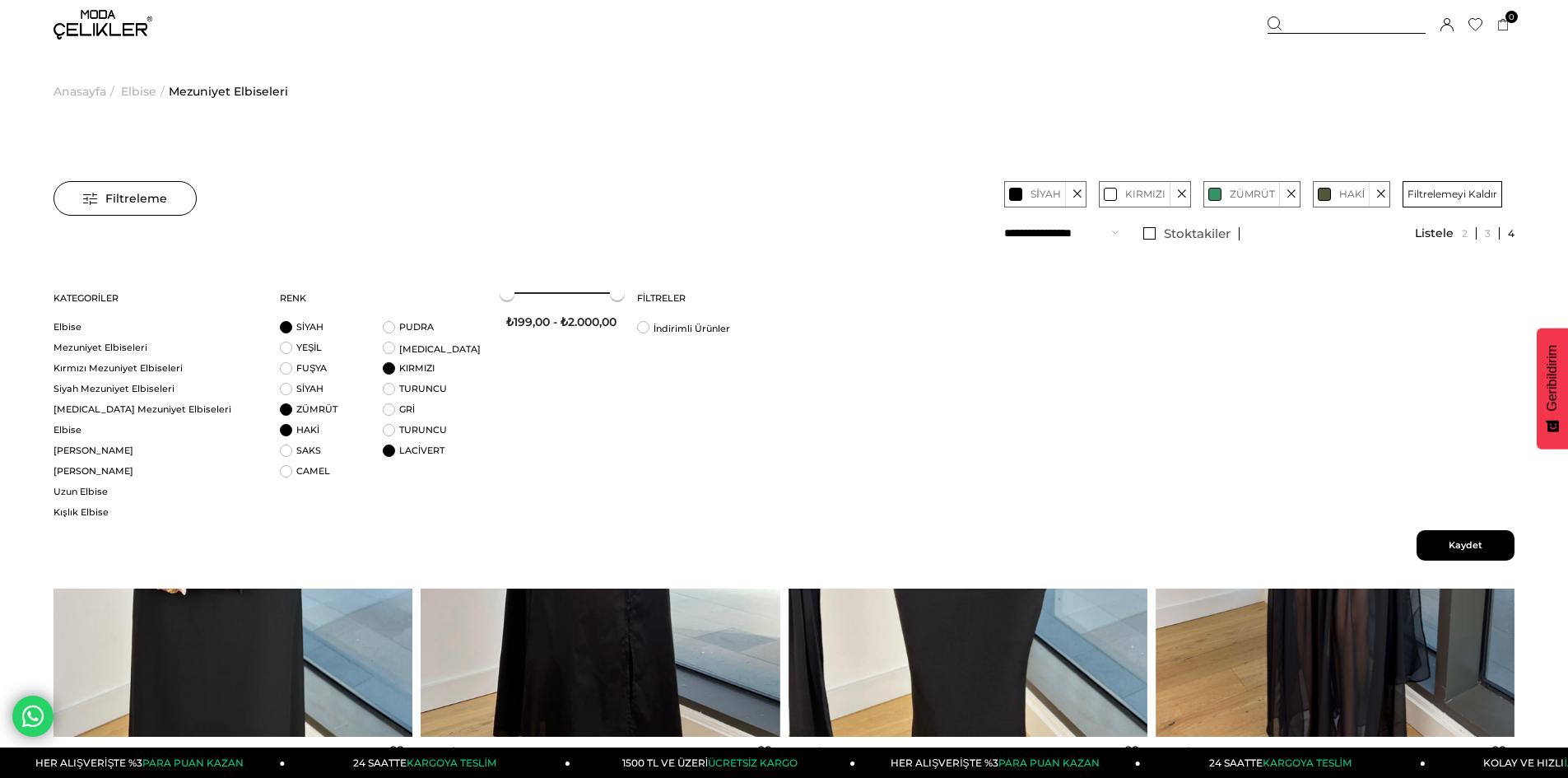
click at [396, 456] on li "LACİVERT" at bounding box center [434, 455] width 103 height 21
click at [388, 350] on li "BEYAZ" at bounding box center [434, 352] width 103 height 21
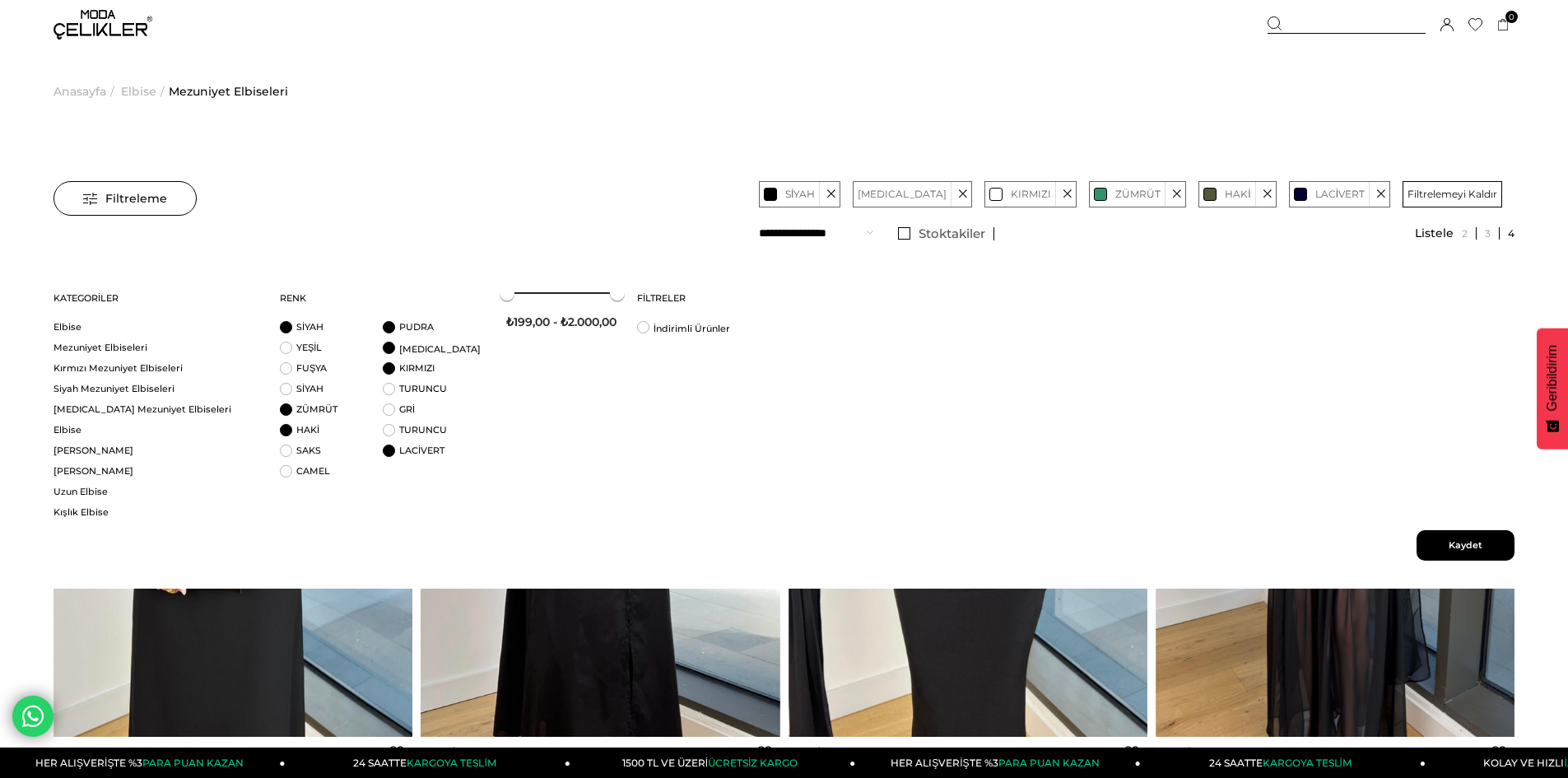
click at [389, 322] on li "PUDRA" at bounding box center [434, 331] width 103 height 21
click at [287, 347] on li "YEŞİL" at bounding box center [332, 352] width 103 height 21
click at [298, 387] on link "SİYAH" at bounding box center [310, 388] width 28 height 11
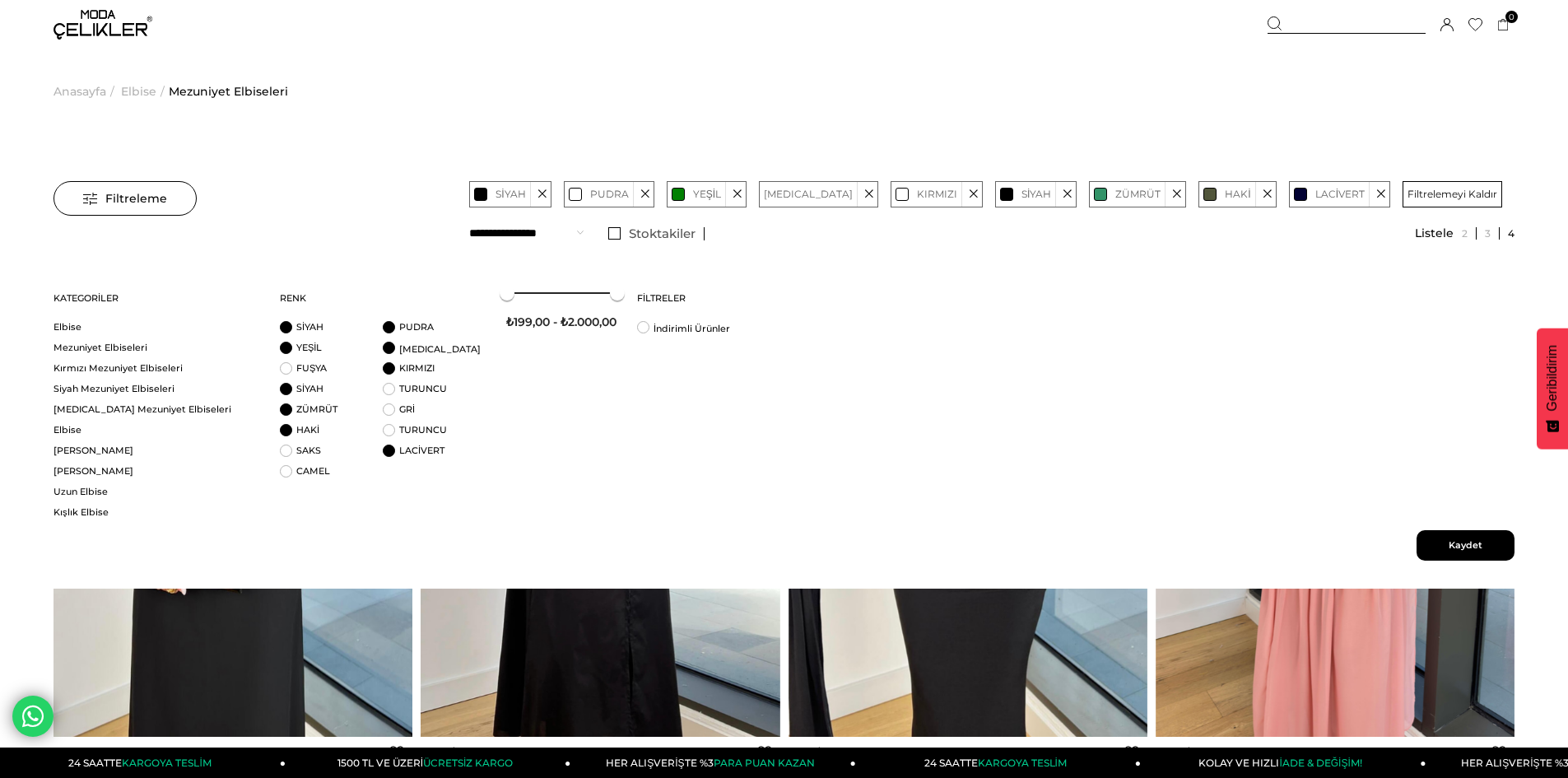
click at [1449, 538] on span "Kaydet" at bounding box center [1466, 545] width 98 height 30
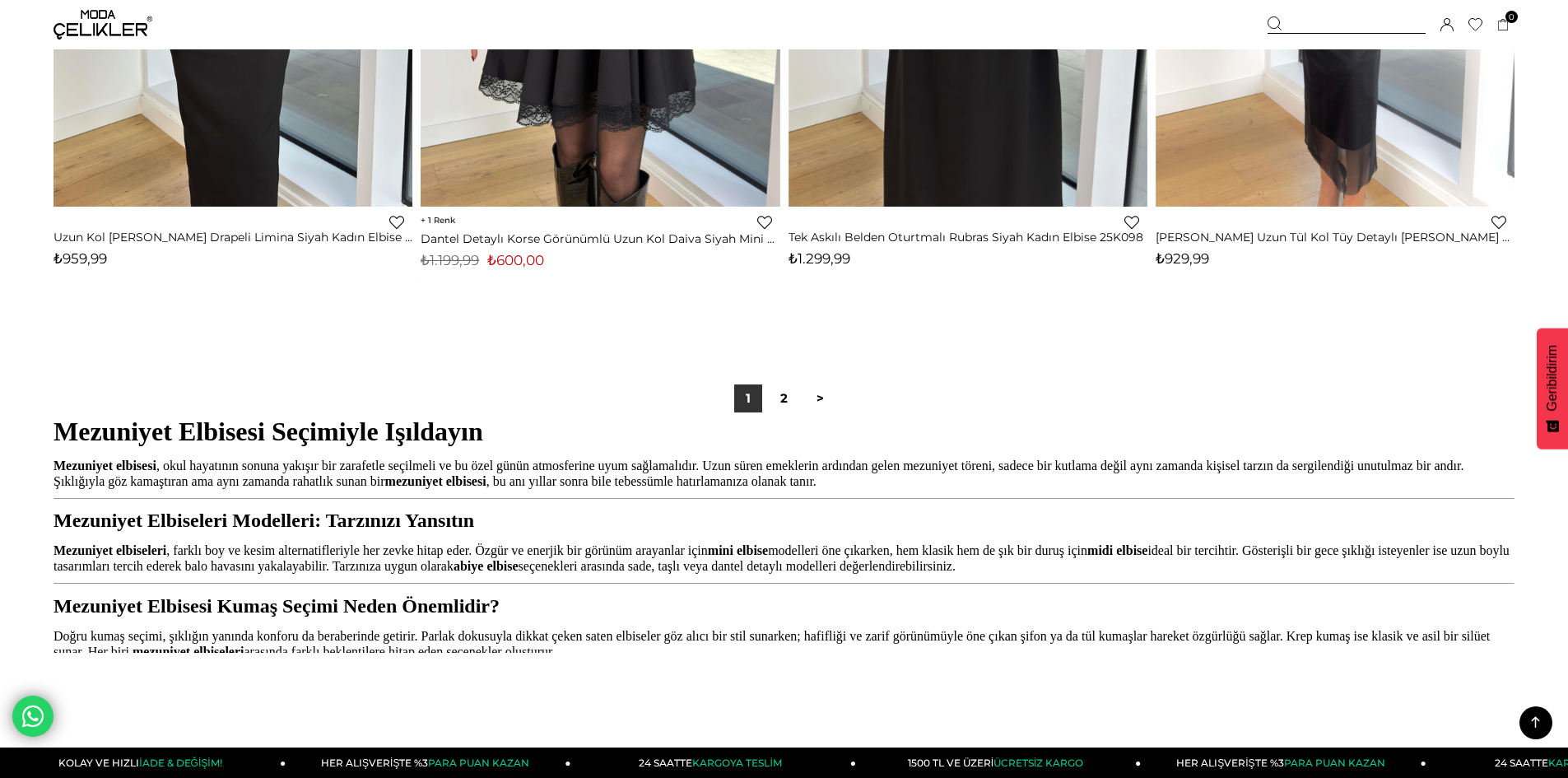
scroll to position [12314, 0]
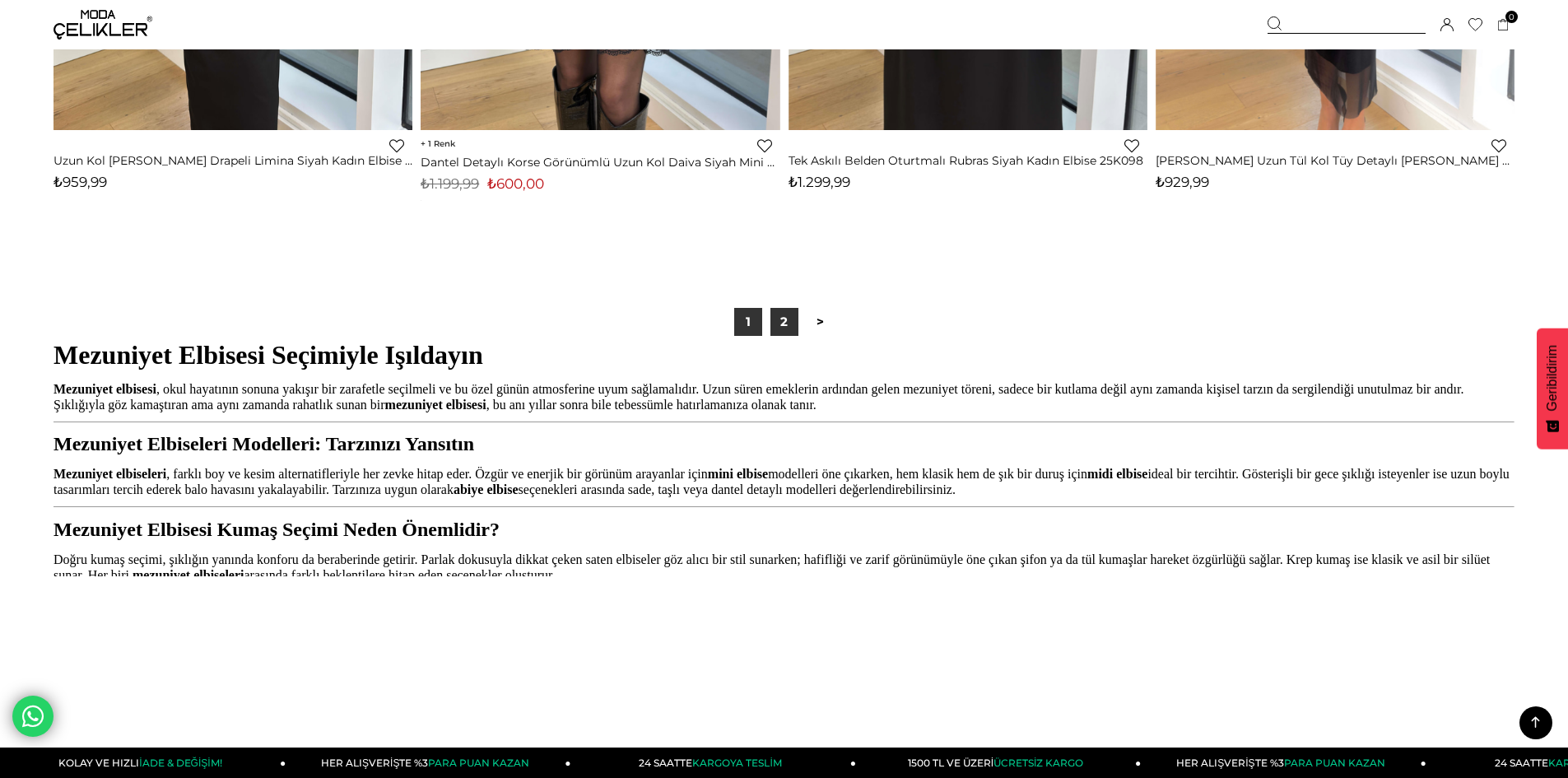
click at [792, 318] on link "2" at bounding box center [784, 322] width 28 height 28
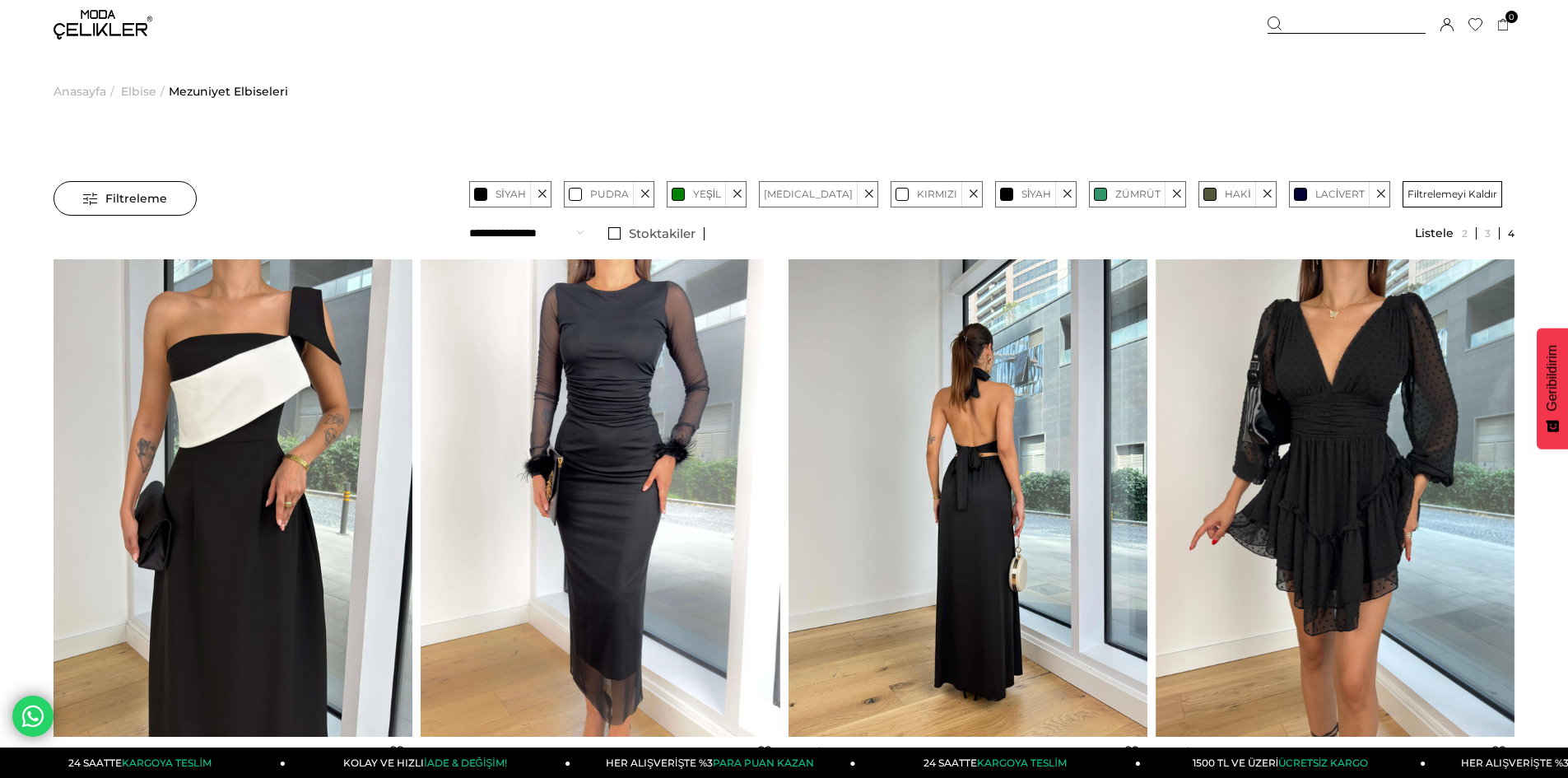
click at [1078, 340] on img at bounding box center [968, 498] width 359 height 478
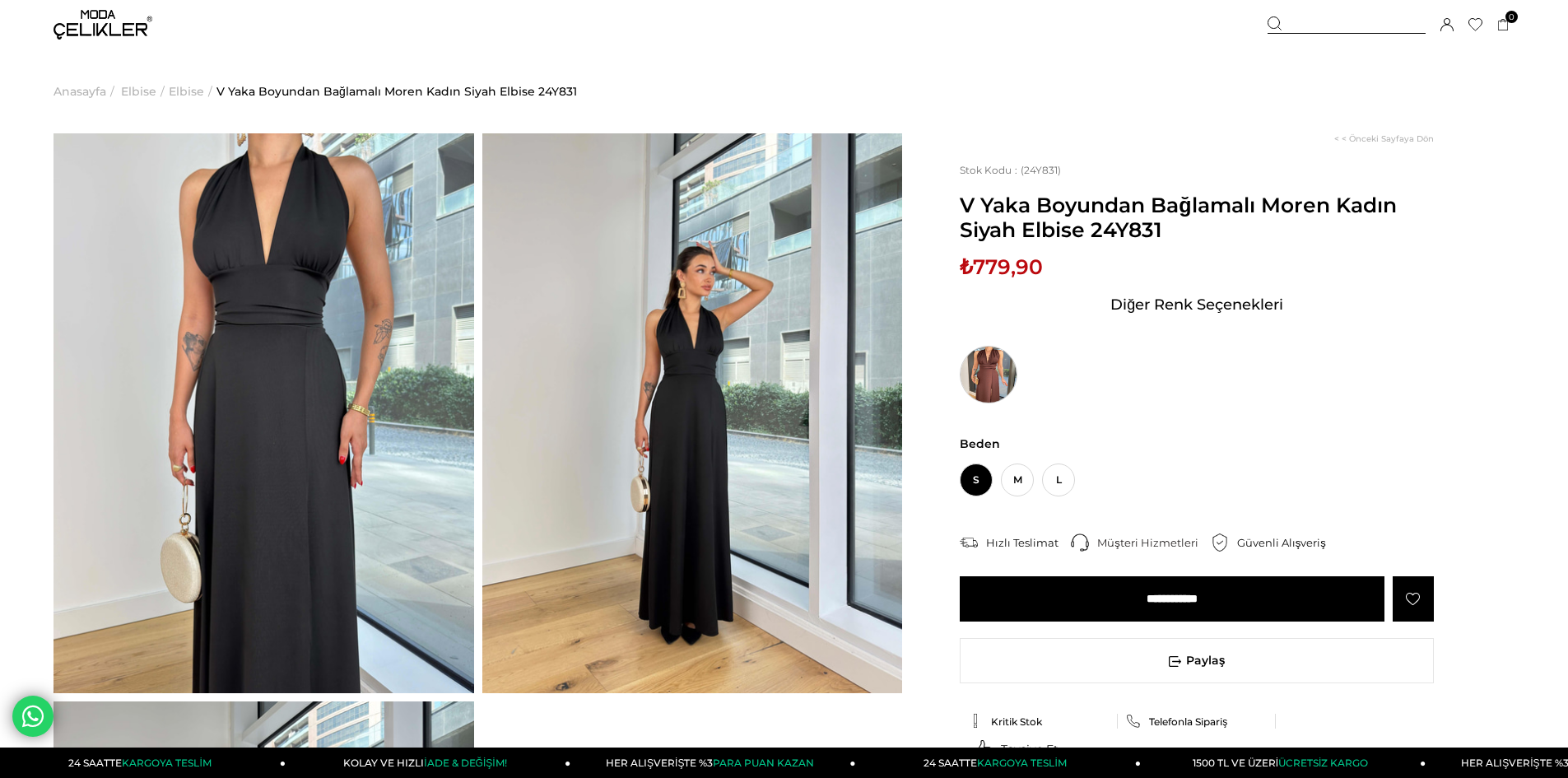
click at [1001, 373] on img at bounding box center [989, 374] width 58 height 58
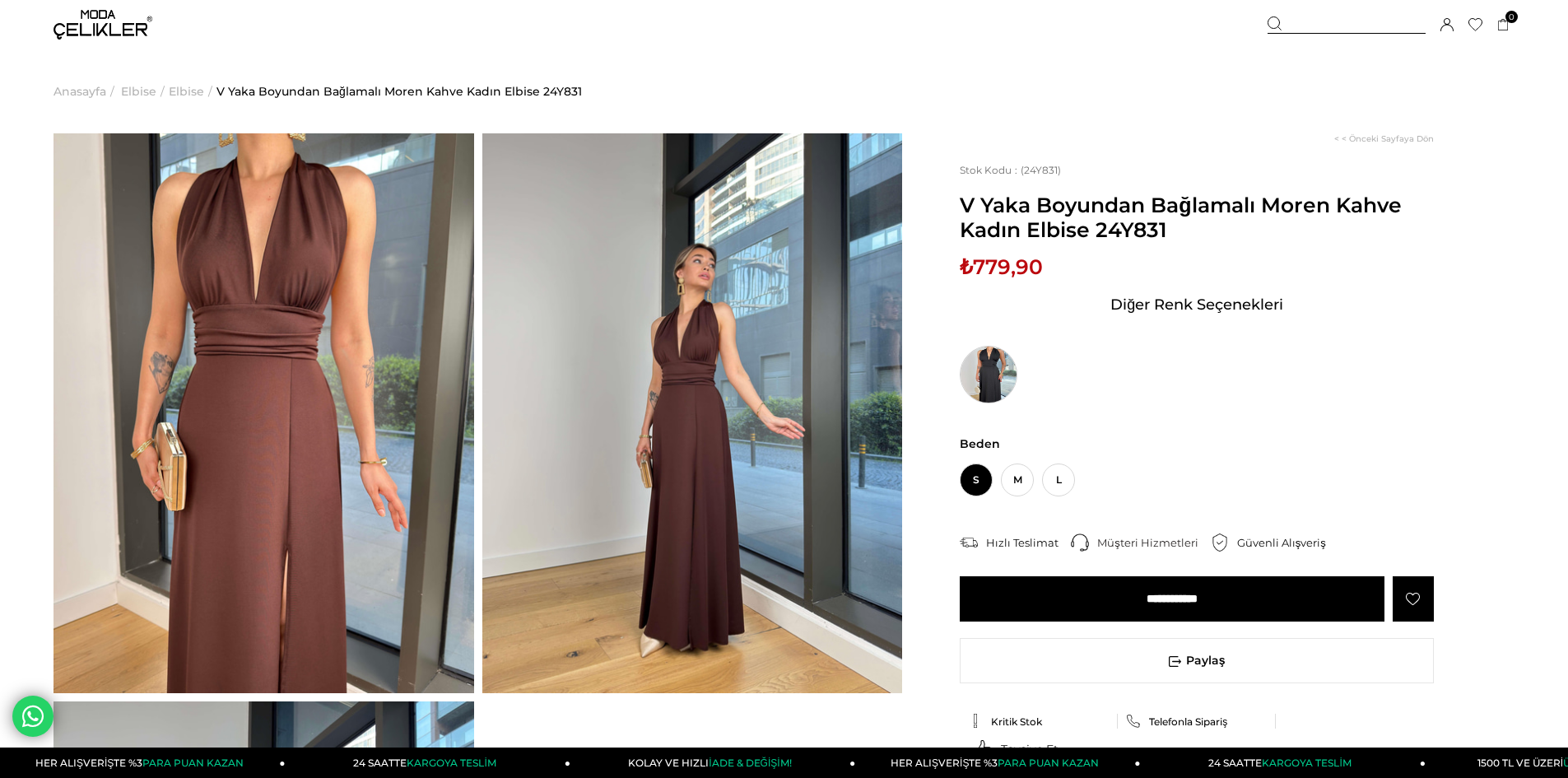
click at [986, 385] on img at bounding box center [989, 374] width 58 height 58
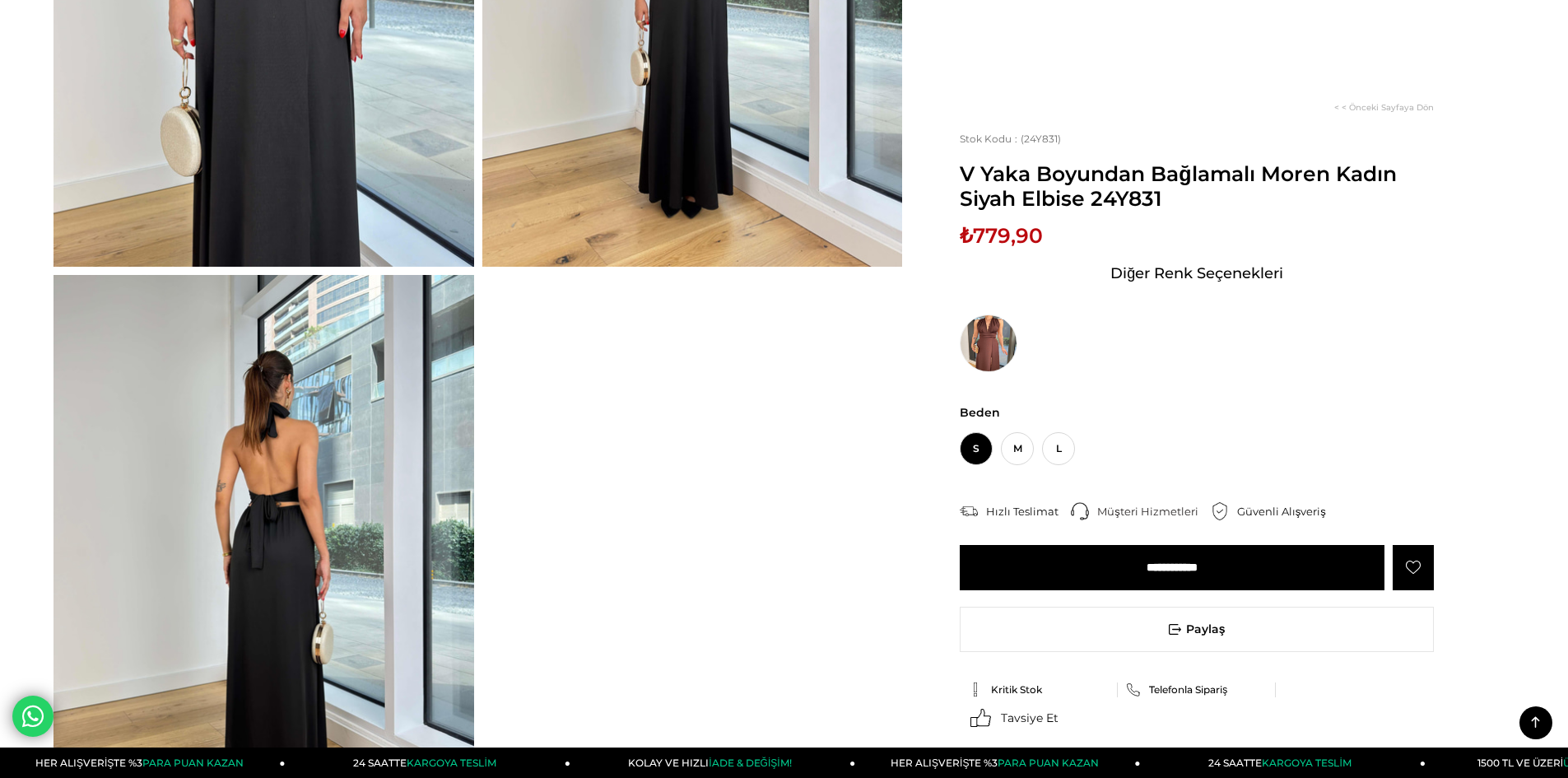
scroll to position [910, 0]
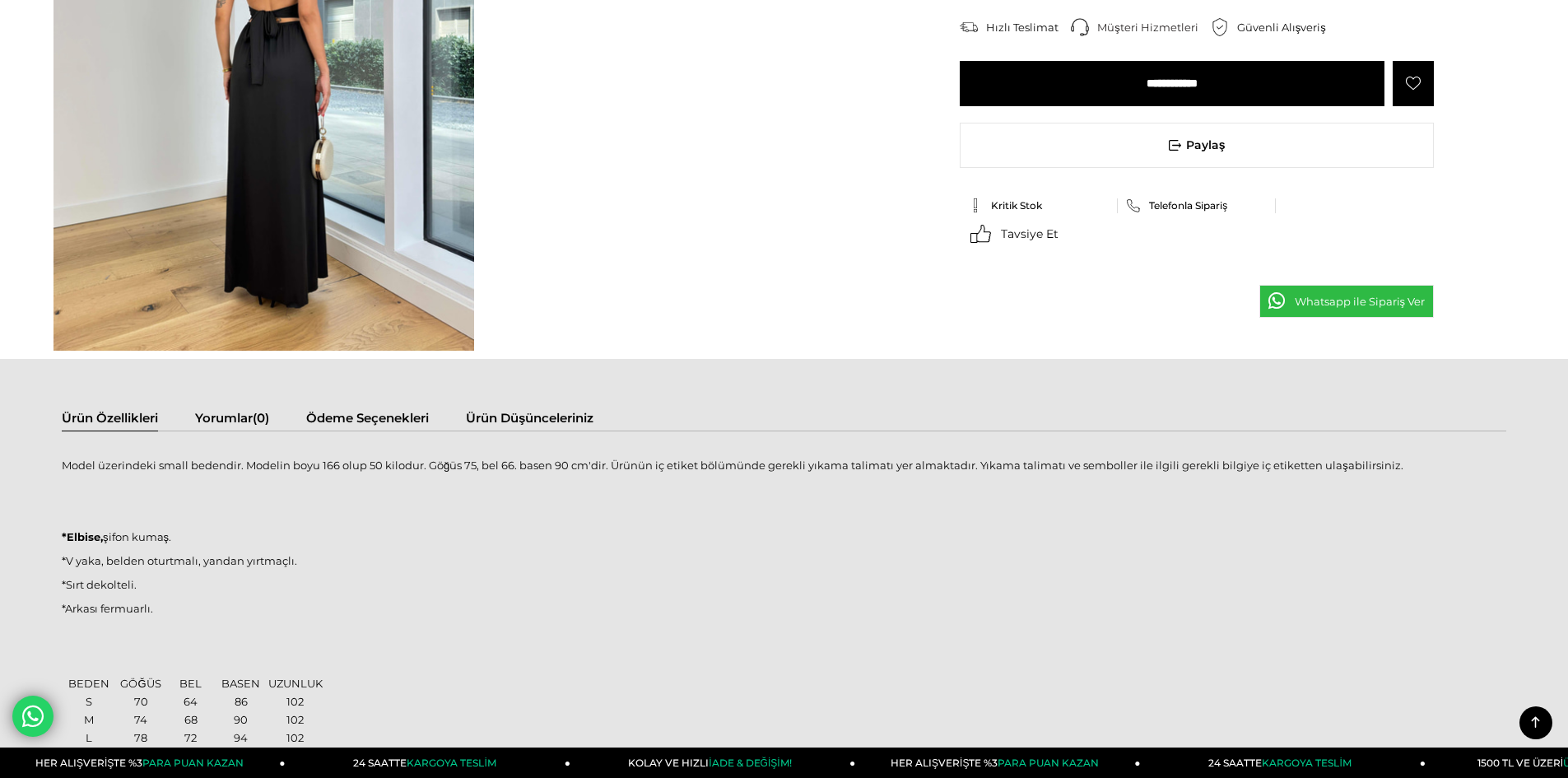
drag, startPoint x: 1567, startPoint y: 310, endPoint x: 1570, endPoint y: 237, distance: 73.1
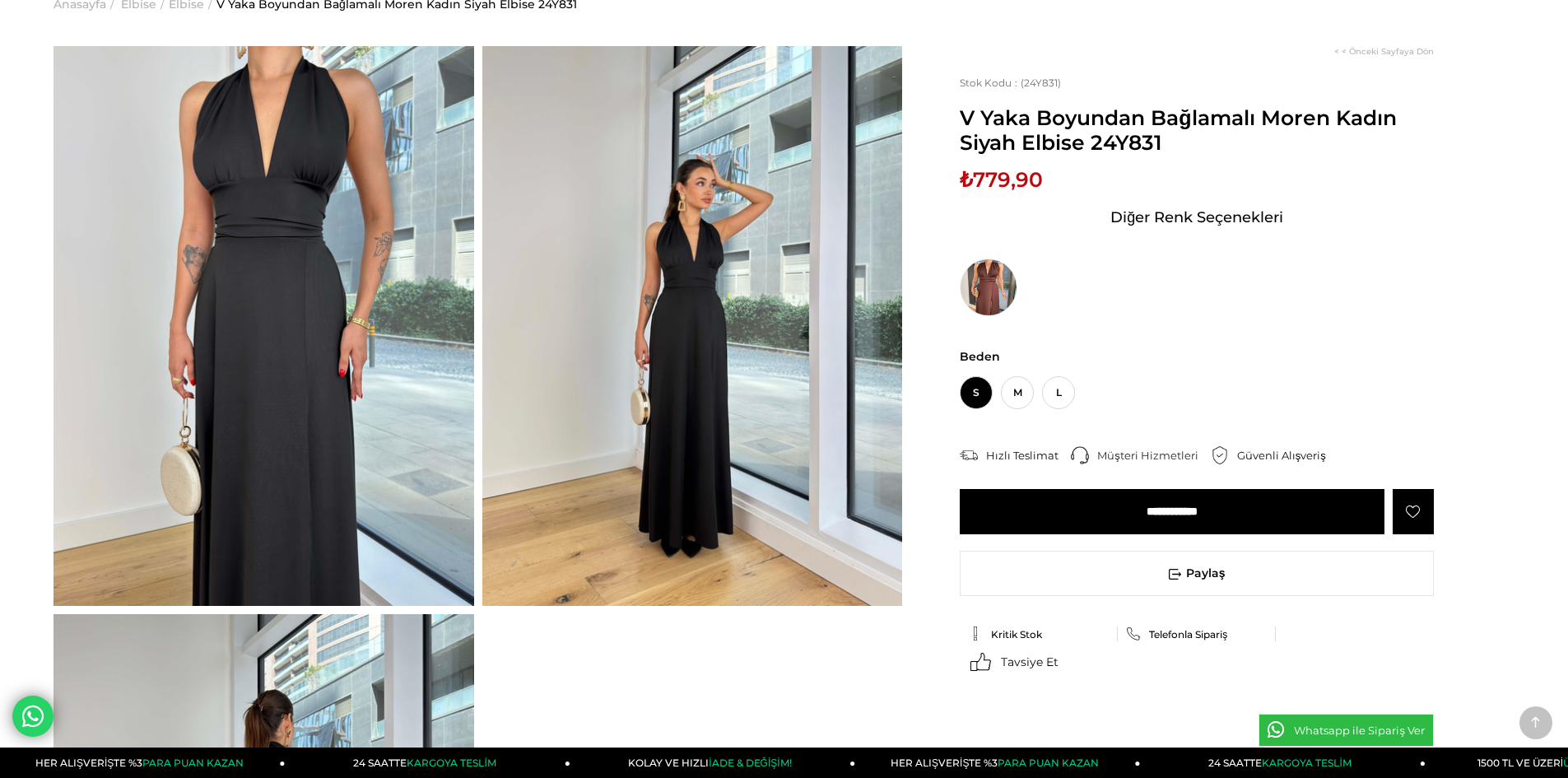
scroll to position [68, 0]
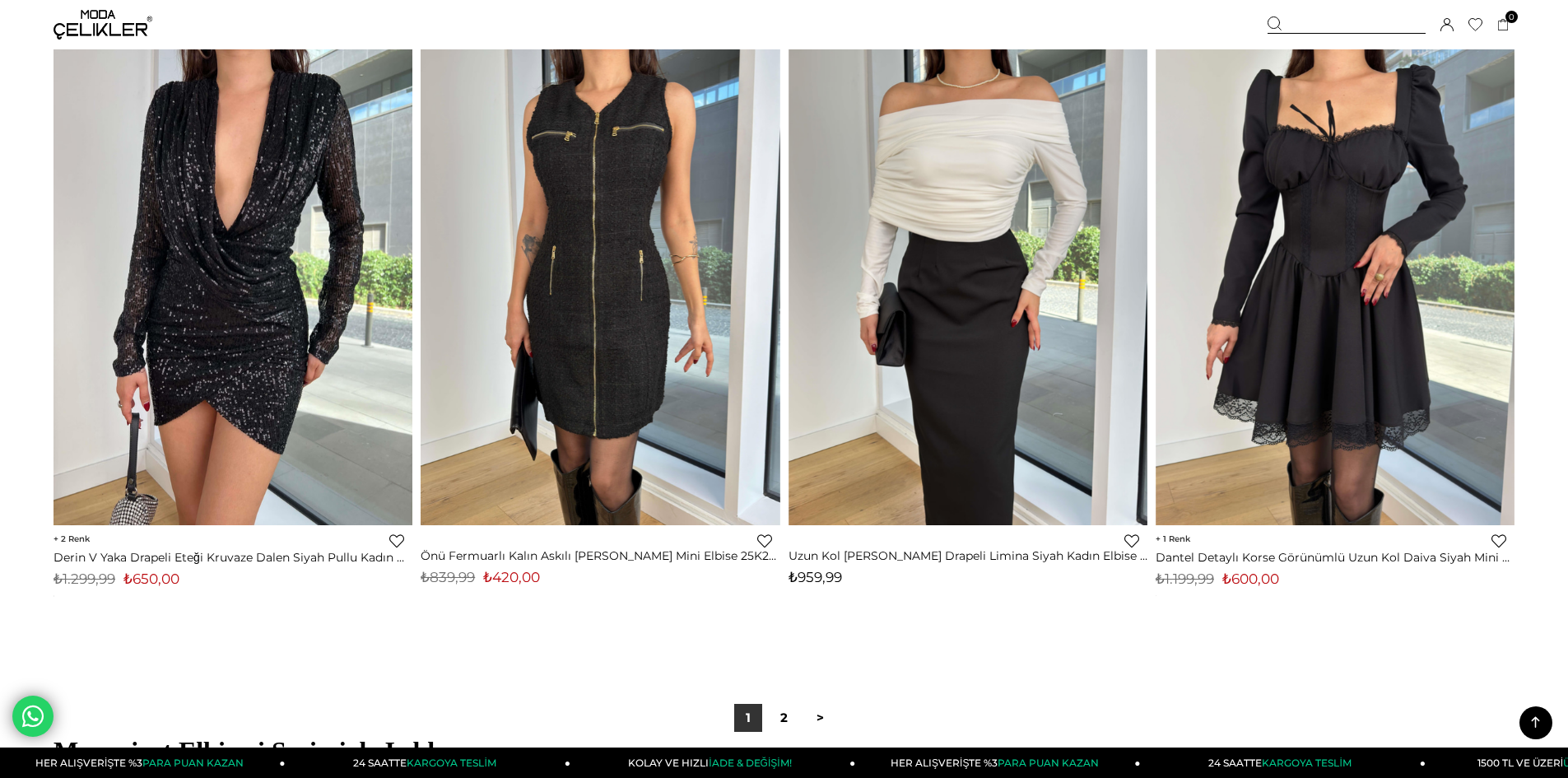
scroll to position [11940, 0]
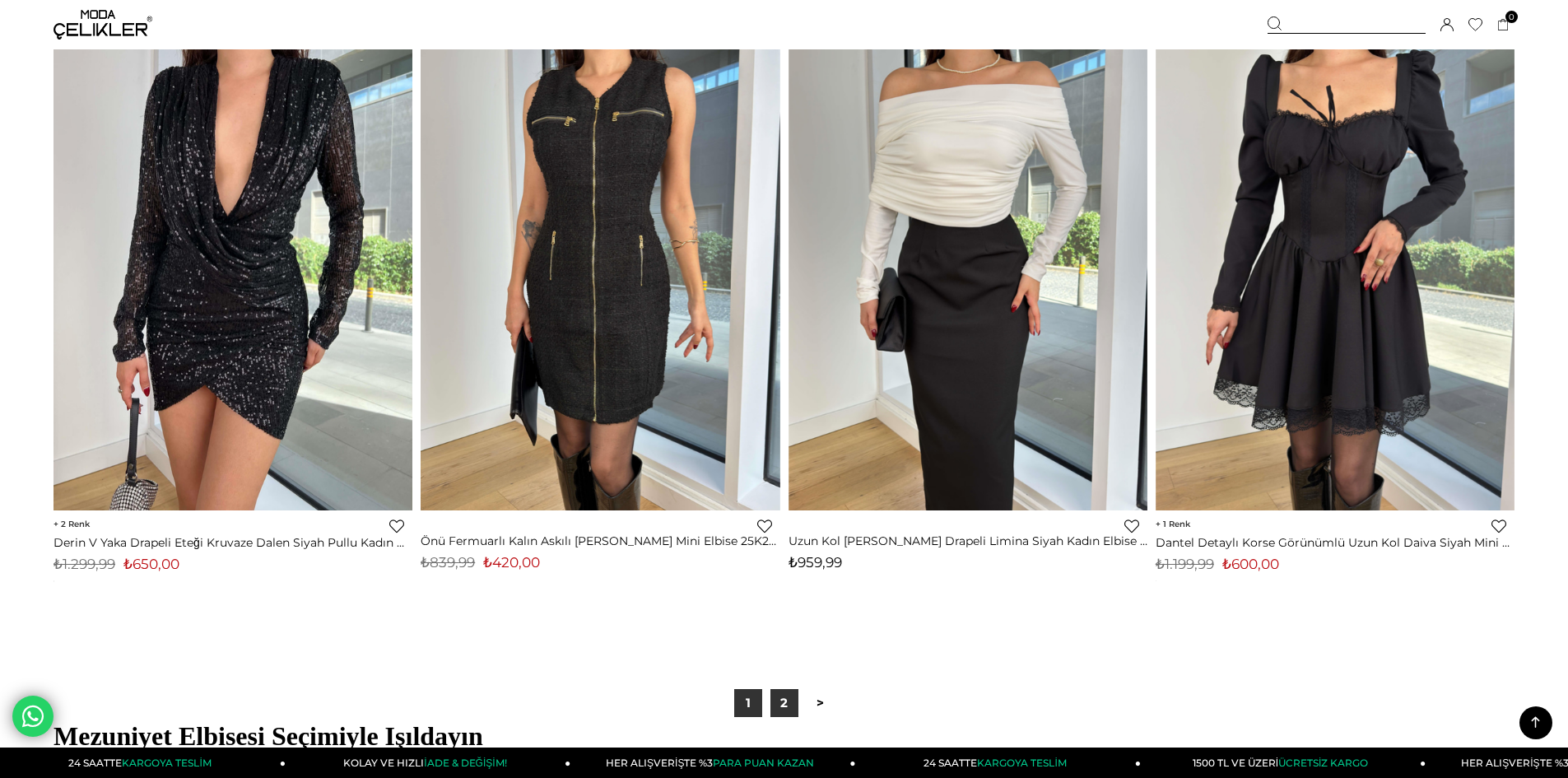
click at [793, 696] on link "2" at bounding box center [784, 703] width 28 height 28
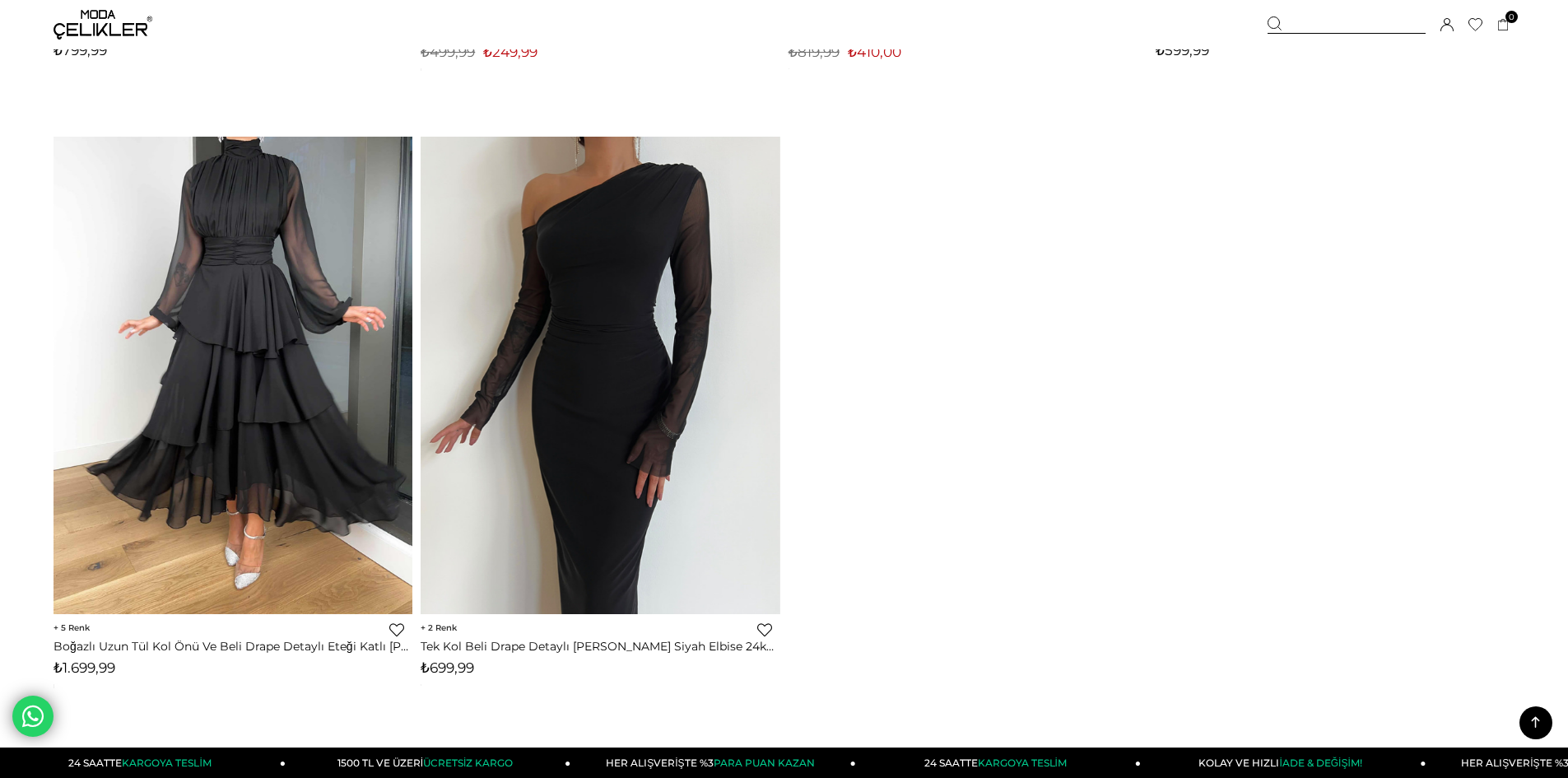
scroll to position [5102, 0]
